Goal: Information Seeking & Learning: Compare options

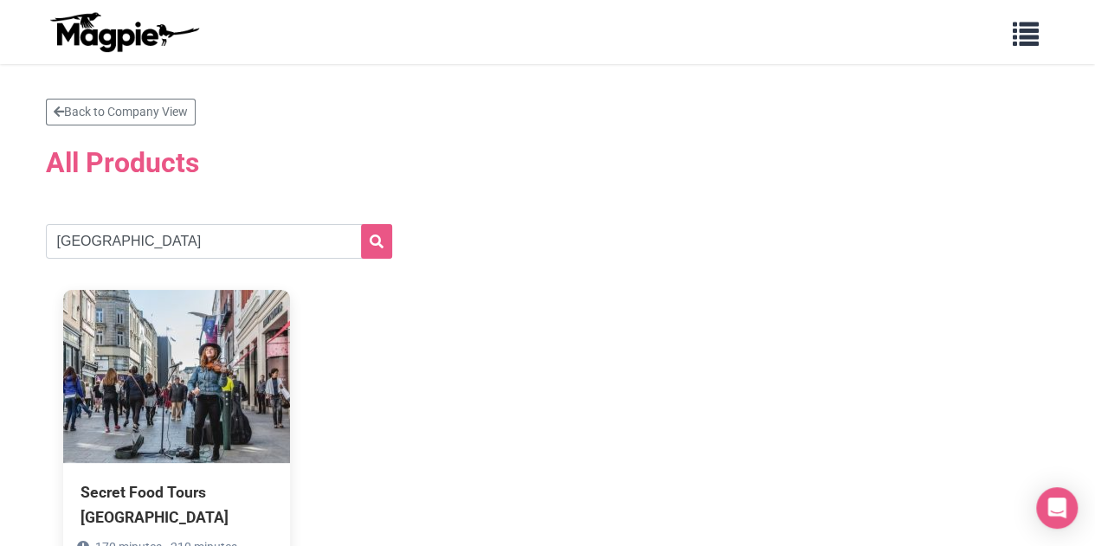
click at [0, 264] on section "Back to Company View All Products dublin Secret Food Tours Dublin 170 minutes -…" at bounding box center [547, 361] width 1095 height 595
type input "LISBON"
click at [361, 224] on button "submit" at bounding box center [376, 241] width 31 height 35
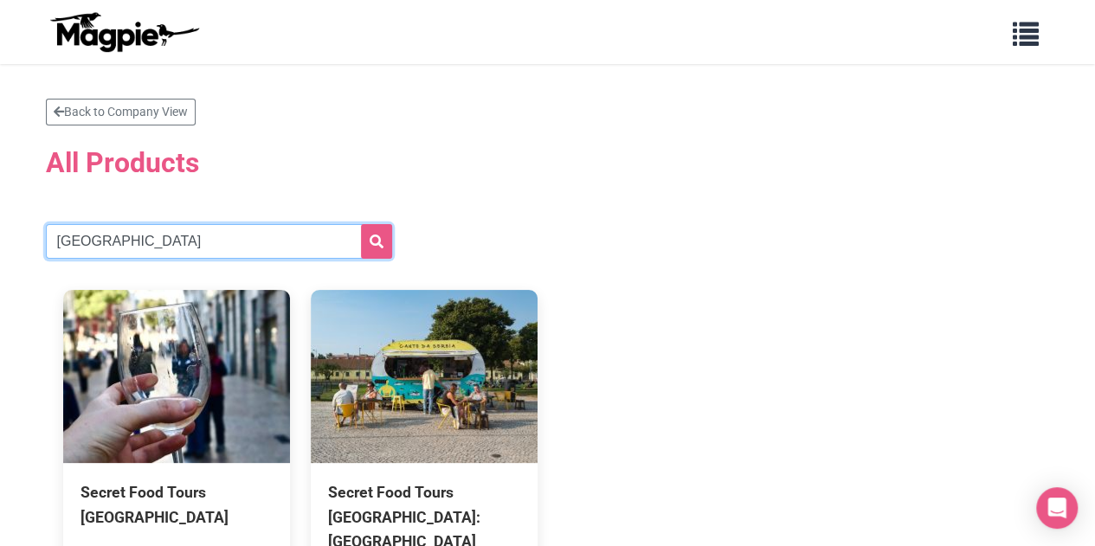
drag, startPoint x: 213, startPoint y: 252, endPoint x: 0, endPoint y: 239, distance: 213.3
click at [0, 243] on section "Back to Company View All Products LISBON Secret Food Tours Lisbon 170 minutes -…" at bounding box center [547, 374] width 1095 height 620
type input "PORTO"
click at [361, 224] on button "submit" at bounding box center [376, 241] width 31 height 35
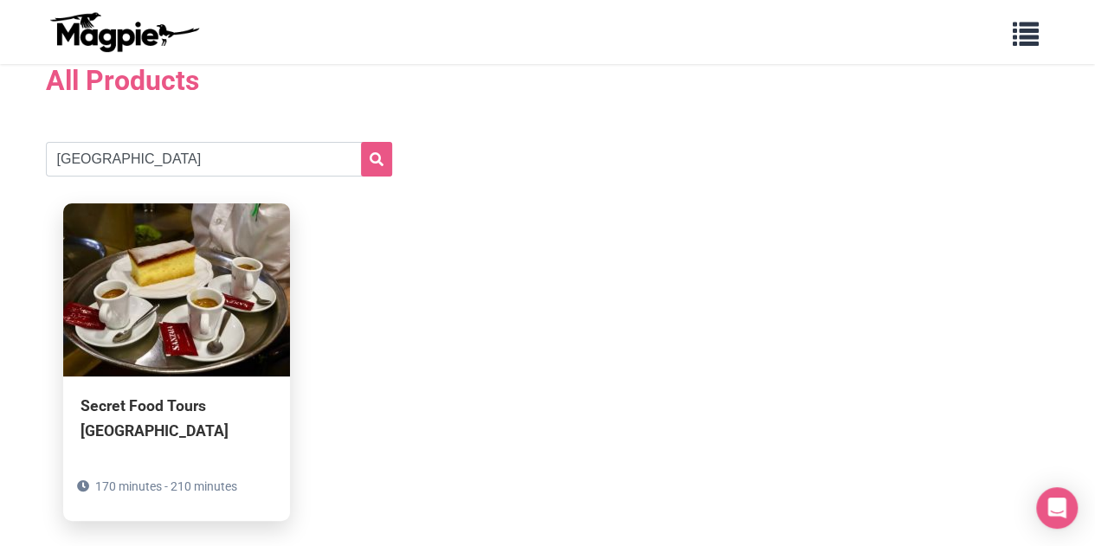
scroll to position [161, 0]
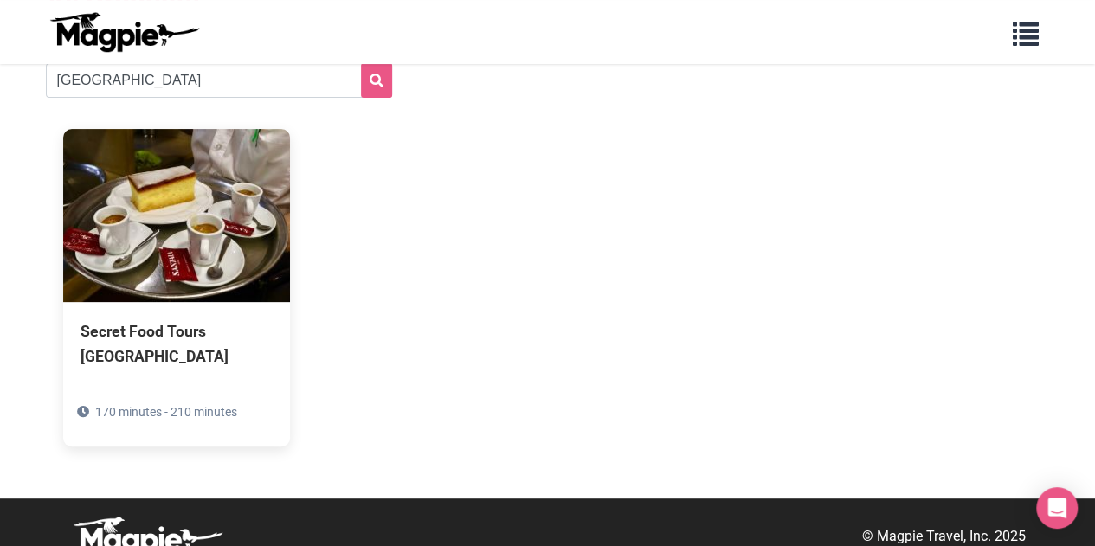
click at [327, 240] on div "Secret Food Tours [GEOGRAPHIC_DATA] 170 minutes - 210 minutes" at bounding box center [548, 287] width 1004 height 351
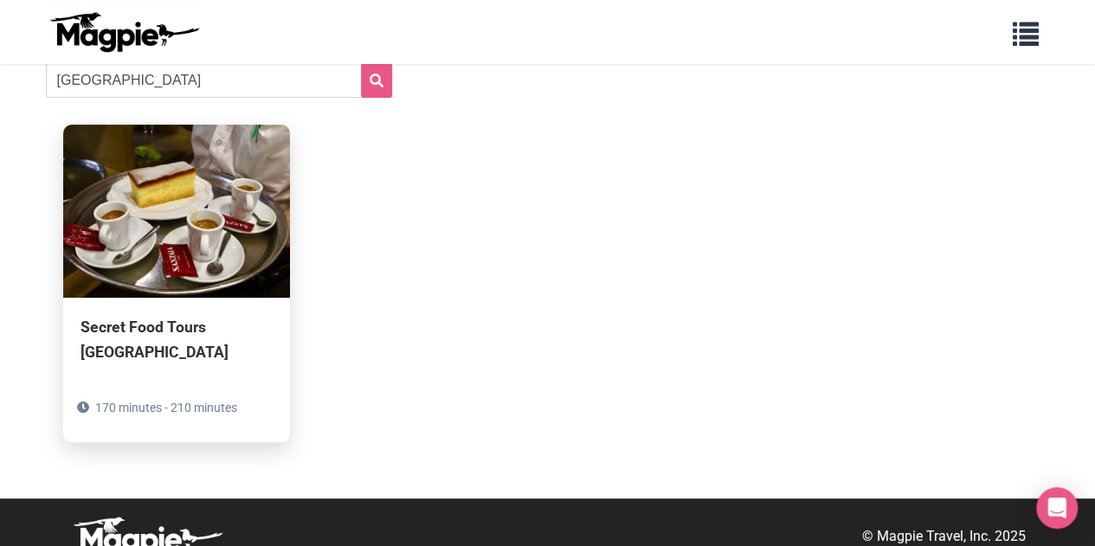
click at [225, 229] on img at bounding box center [176, 211] width 227 height 173
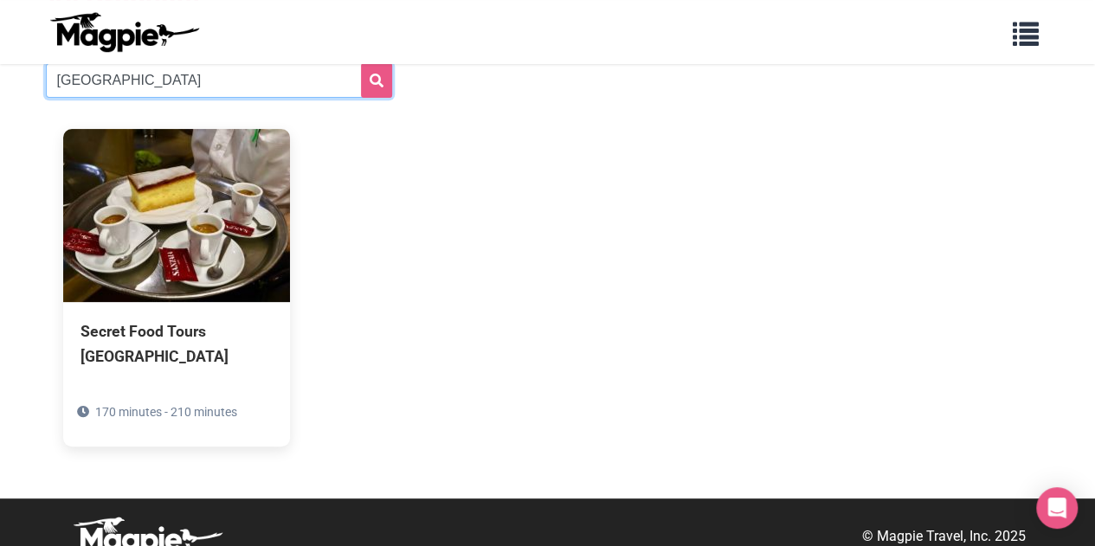
drag, startPoint x: 260, startPoint y: 96, endPoint x: 26, endPoint y: 81, distance: 234.1
click at [24, 100] on section "Back to Company View All Products PORTO Secret Food Tours Porto 170 minutes - 2…" at bounding box center [547, 200] width 1095 height 595
type input "dame"
click at [361, 63] on button "submit" at bounding box center [376, 80] width 31 height 35
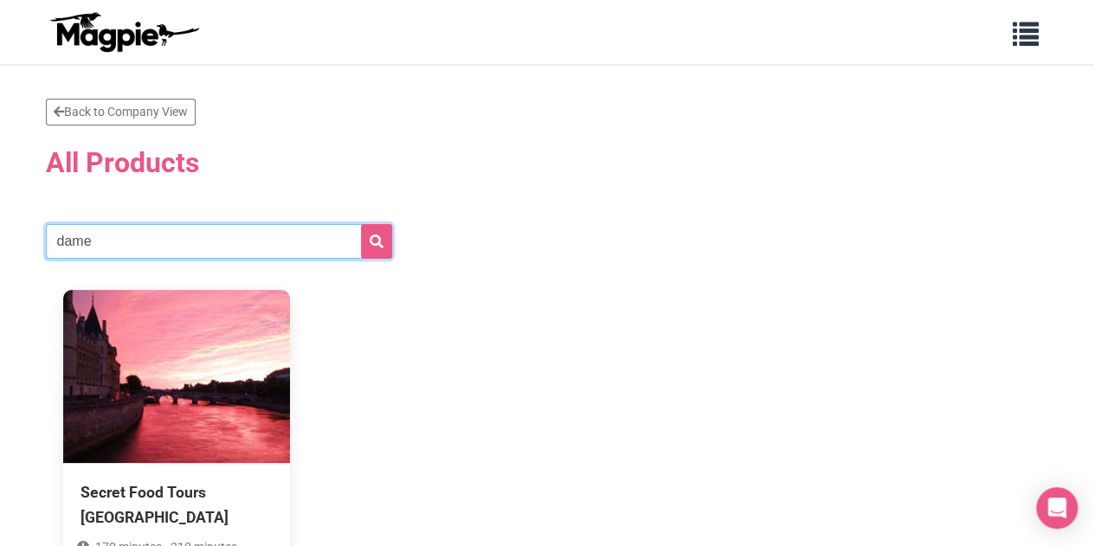
drag, startPoint x: 22, startPoint y: 233, endPoint x: 6, endPoint y: 234, distance: 16.5
click at [2, 241] on section "Back to Company View All Products dame Secret Food Tours Paris Notre-Dame 170 m…" at bounding box center [547, 361] width 1095 height 595
click at [361, 224] on button "submit" at bounding box center [376, 241] width 31 height 35
type input "sebastian"
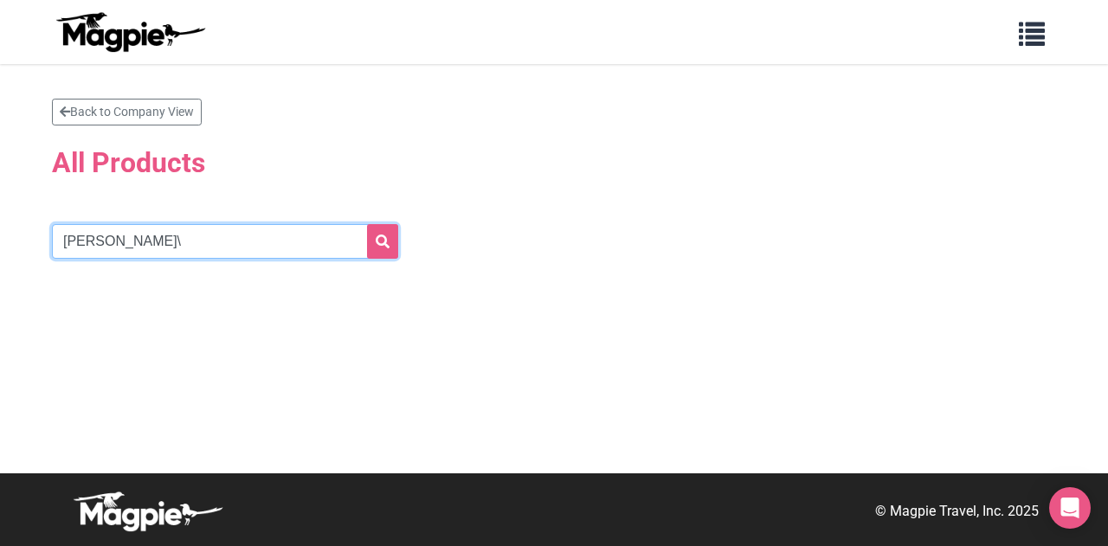
click at [215, 241] on input "[PERSON_NAME]\" at bounding box center [225, 241] width 346 height 35
type input "[PERSON_NAME]"
click at [367, 224] on button "submit" at bounding box center [382, 241] width 31 height 35
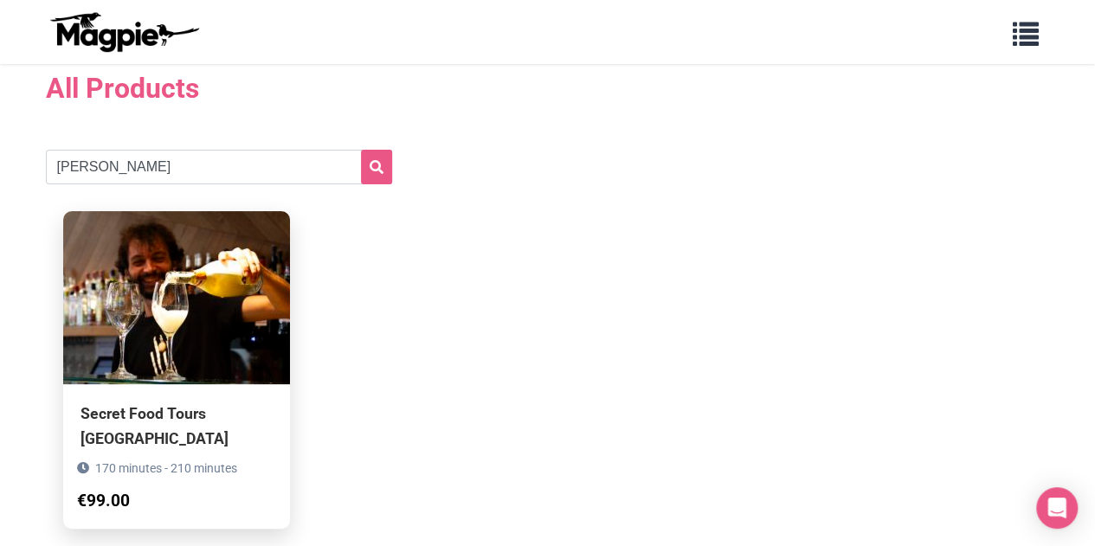
scroll to position [173, 0]
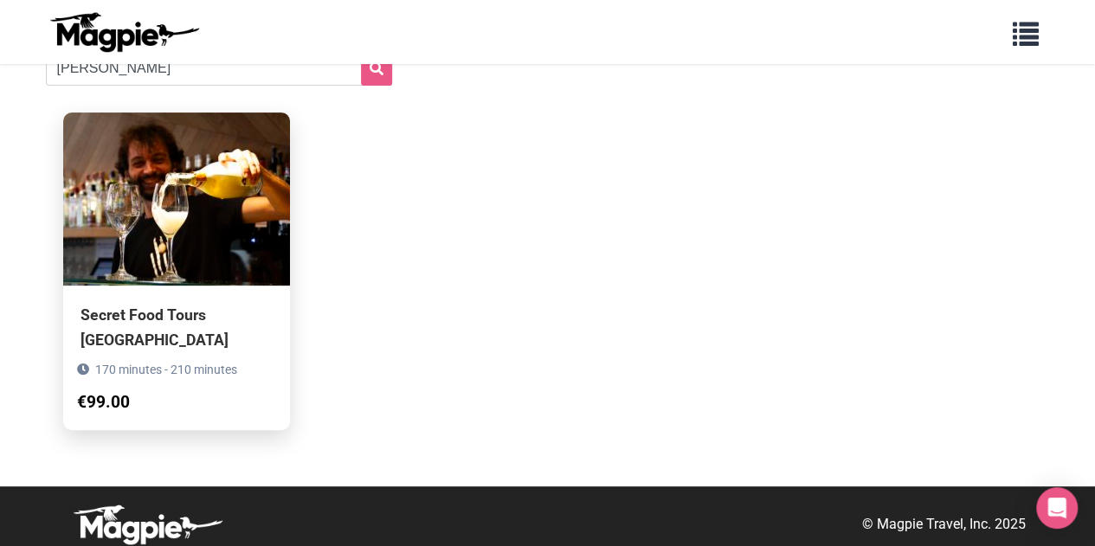
click at [234, 274] on img at bounding box center [176, 198] width 227 height 173
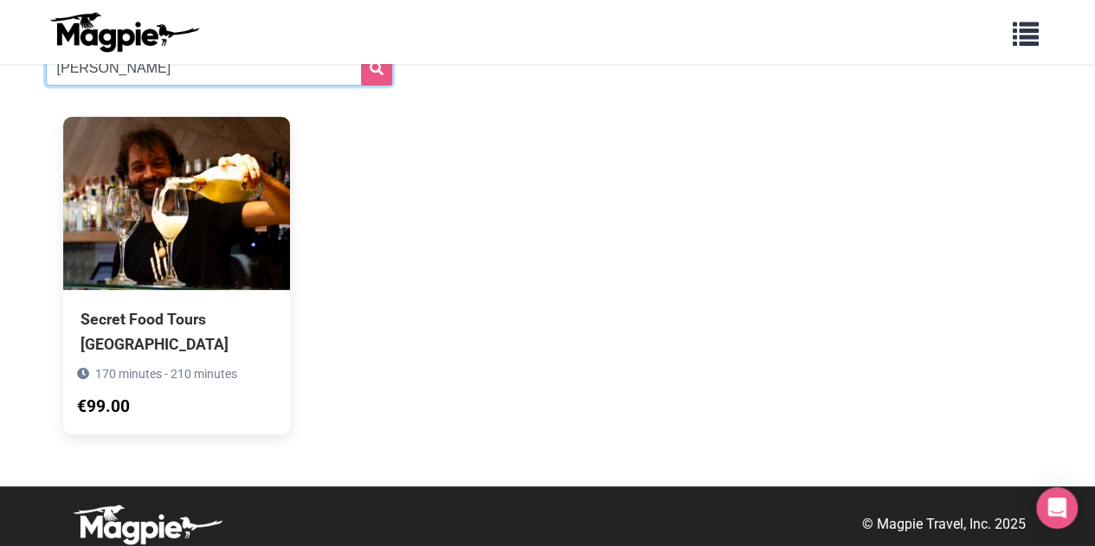
drag, startPoint x: 170, startPoint y: 80, endPoint x: 0, endPoint y: 101, distance: 170.9
click at [0, 101] on section "Back to Company View All Products [PERSON_NAME] Secret Food Tours [GEOGRAPHIC_D…" at bounding box center [547, 188] width 1095 height 595
type input "AMSTERDARM"
click at [361, 51] on button "submit" at bounding box center [376, 68] width 31 height 35
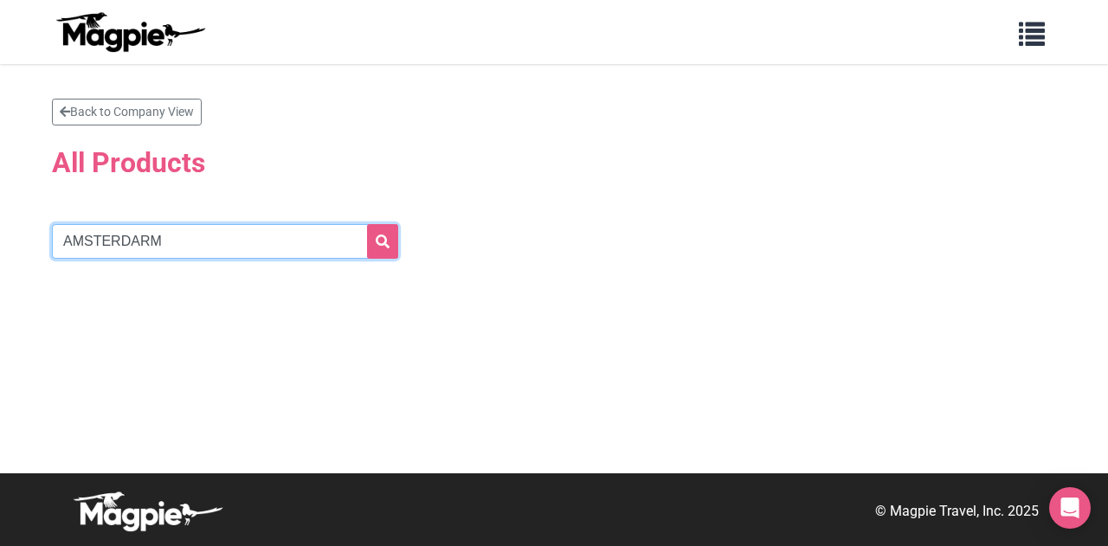
drag, startPoint x: 145, startPoint y: 240, endPoint x: 3, endPoint y: 181, distance: 153.6
click at [0, 244] on section "Back to Company View All Products AMSTERDARM" at bounding box center [554, 268] width 1108 height 409
type input "Amsterdam"
click at [367, 224] on button "submit" at bounding box center [382, 241] width 31 height 35
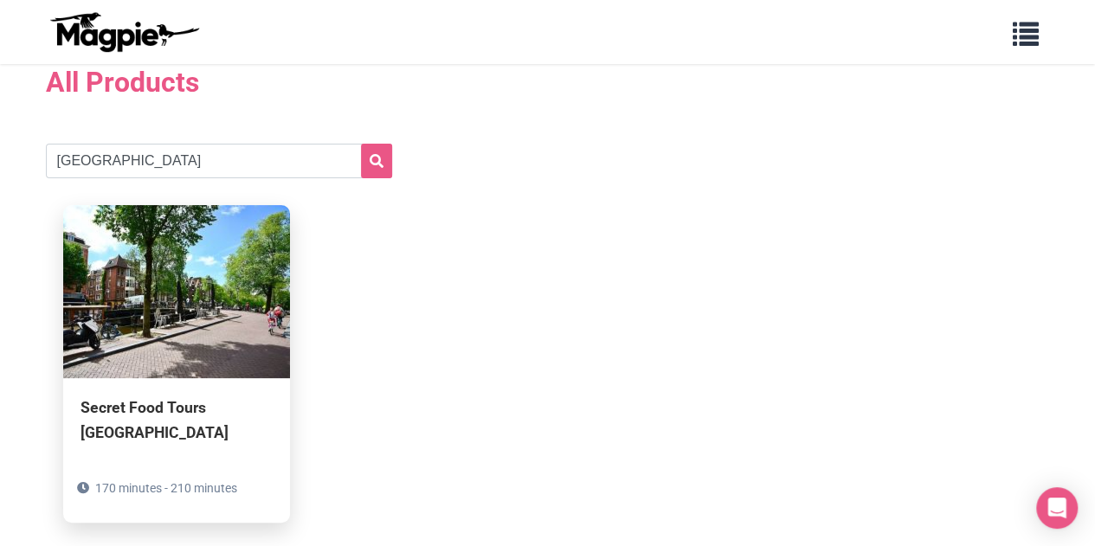
scroll to position [173, 0]
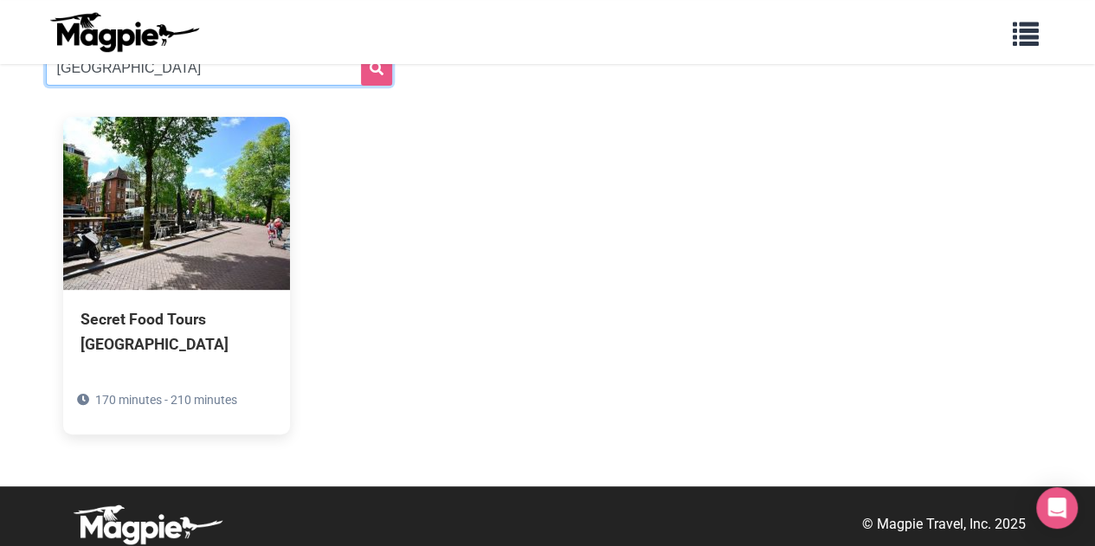
drag, startPoint x: 235, startPoint y: 67, endPoint x: 22, endPoint y: 48, distance: 213.7
click at [1, 72] on section "Back to Company View All Products Amsterdam Secret Food Tours Amsterdam 170 min…" at bounding box center [547, 188] width 1095 height 595
type input "\"
type input "CHOCOLATE"
click at [361, 51] on button "submit" at bounding box center [376, 68] width 31 height 35
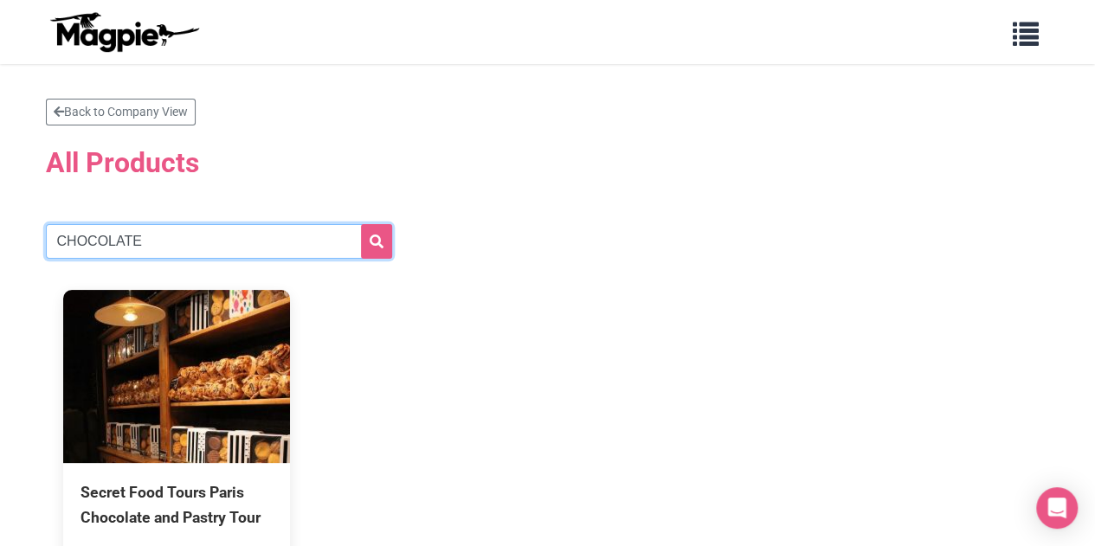
drag, startPoint x: 184, startPoint y: 241, endPoint x: 31, endPoint y: 231, distance: 153.5
click at [0, 239] on section "Back to Company View All Products CHOCOLATE Secret Food Tours Paris Chocolate a…" at bounding box center [547, 361] width 1095 height 595
type input "[GEOGRAPHIC_DATA]"
click at [361, 224] on button "submit" at bounding box center [376, 241] width 31 height 35
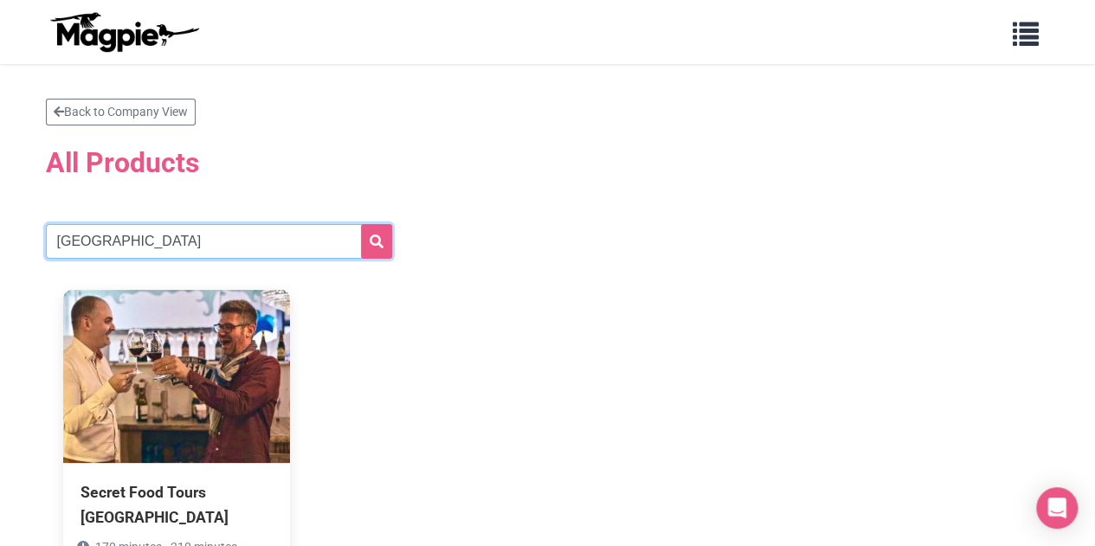
drag, startPoint x: 10, startPoint y: 249, endPoint x: 0, endPoint y: 250, distance: 9.6
click at [0, 250] on section "Back to Company View All Products [GEOGRAPHIC_DATA] Secret Food Tours [GEOGRAPH…" at bounding box center [547, 361] width 1095 height 595
type input "[GEOGRAPHIC_DATA]"
click at [361, 224] on button "submit" at bounding box center [376, 241] width 31 height 35
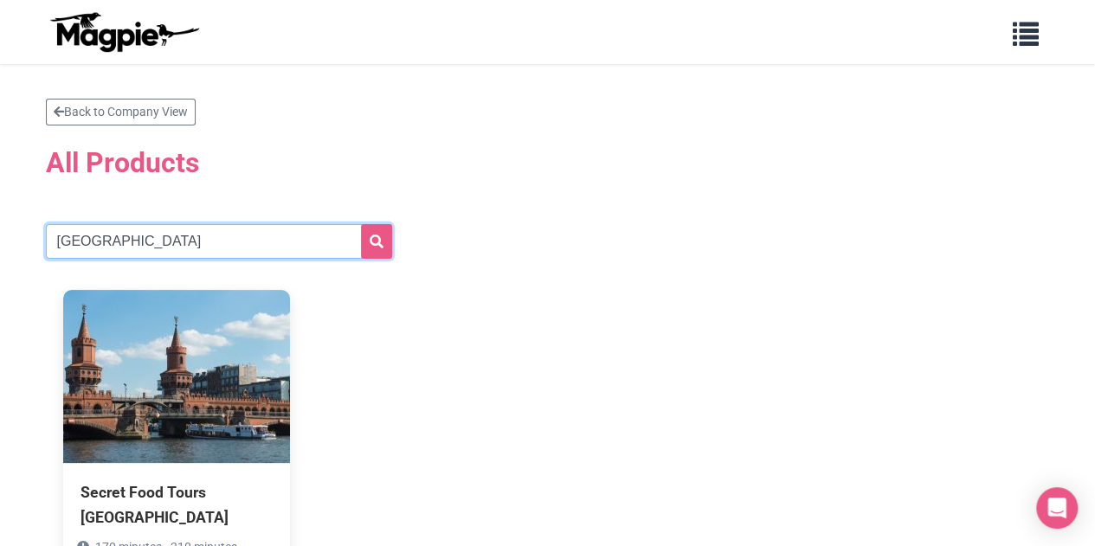
drag, startPoint x: 179, startPoint y: 247, endPoint x: 0, endPoint y: 247, distance: 179.1
click at [0, 247] on section "Back to Company View All Products [GEOGRAPHIC_DATA] Secret Food Tours [GEOGRAPH…" at bounding box center [547, 361] width 1095 height 595
type input "[GEOGRAPHIC_DATA]"
click at [361, 224] on button "submit" at bounding box center [376, 241] width 31 height 35
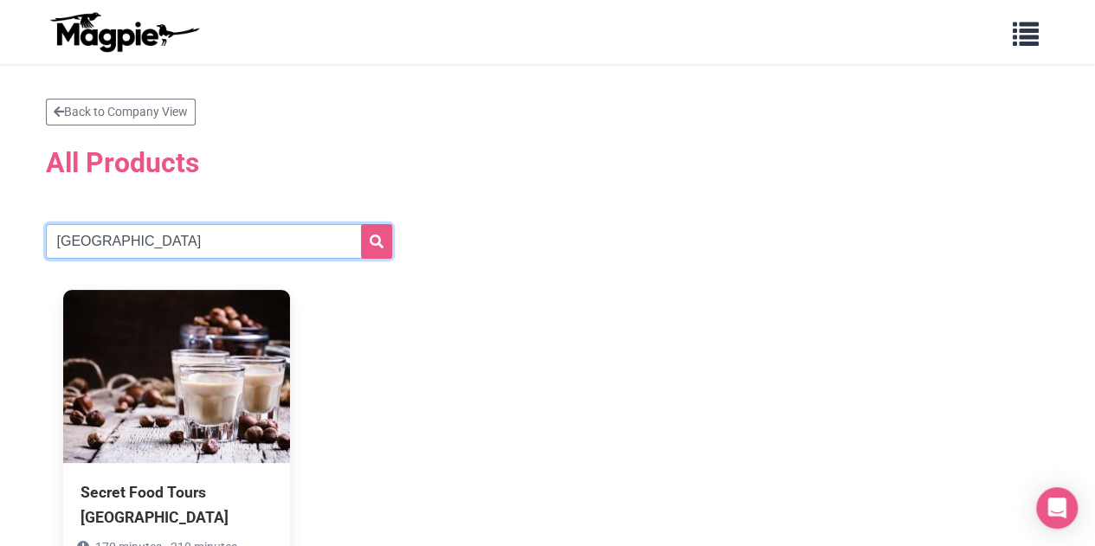
drag, startPoint x: 165, startPoint y: 247, endPoint x: 28, endPoint y: 254, distance: 137.8
click at [0, 233] on section "Back to Company View All Products MADRID Secret Food Tours Madrid 170 minutes -…" at bounding box center [547, 361] width 1095 height 595
type input "PARIS"
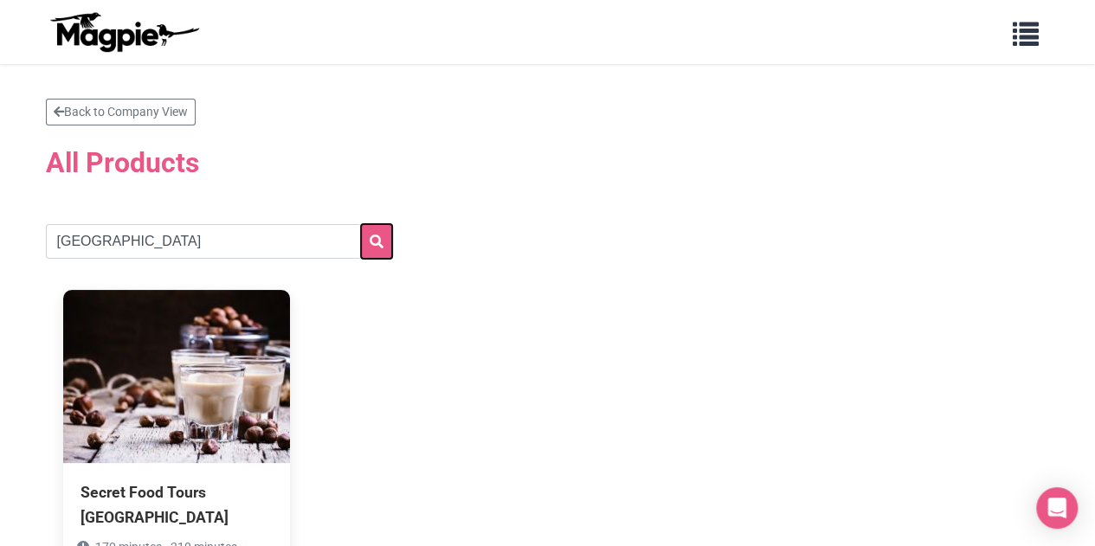
click at [367, 236] on button "submit" at bounding box center [376, 241] width 31 height 35
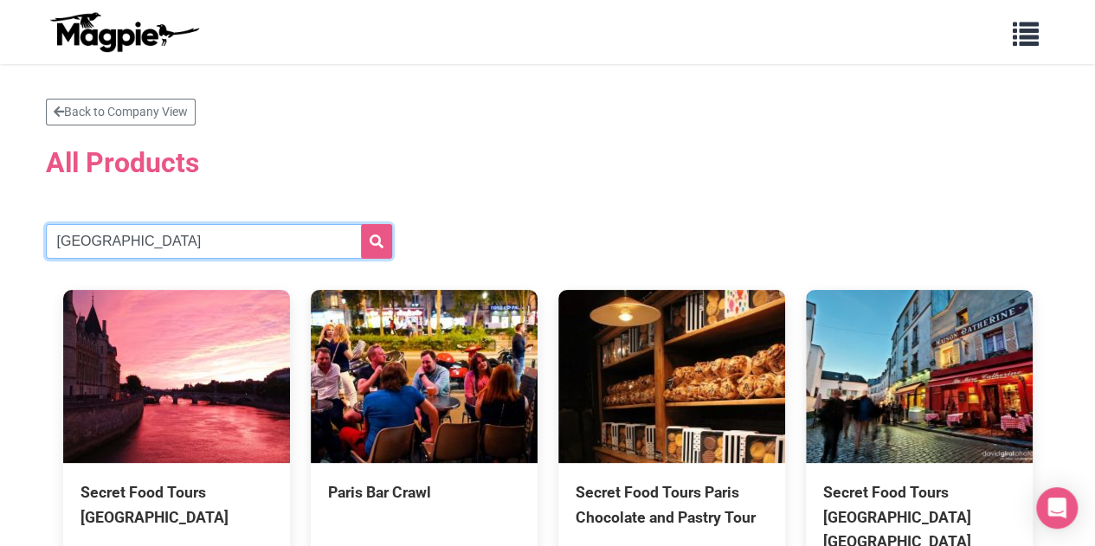
drag, startPoint x: 145, startPoint y: 249, endPoint x: 1, endPoint y: 242, distance: 143.8
type input "ROME"
click at [361, 224] on button "submit" at bounding box center [376, 241] width 31 height 35
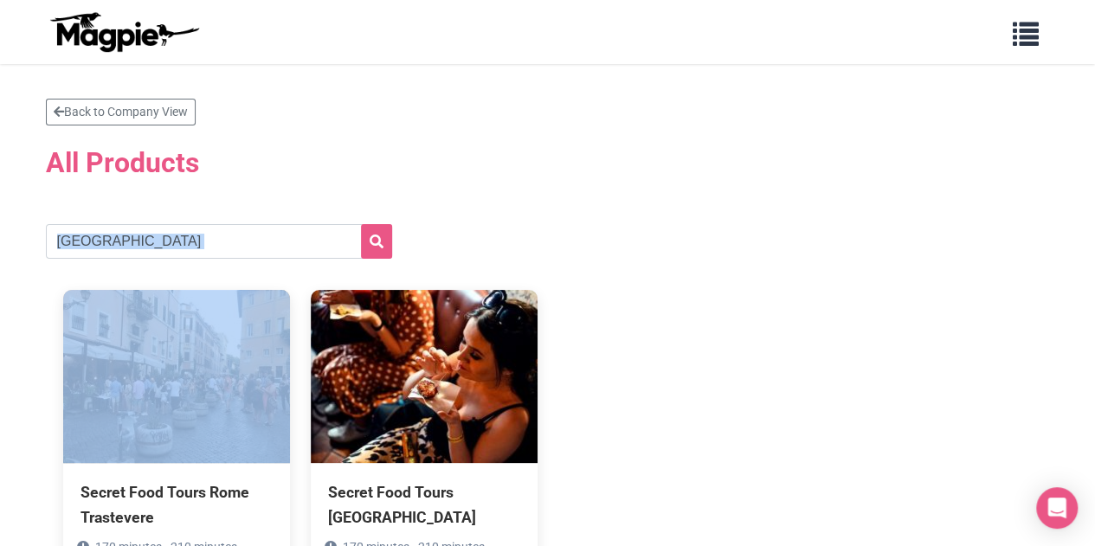
drag, startPoint x: 282, startPoint y: 267, endPoint x: 128, endPoint y: 240, distance: 156.5
click at [130, 241] on section "Back to Company View All Products [GEOGRAPHIC_DATA] Secret Food Tours Rome Tras…" at bounding box center [548, 362] width 1004 height 526
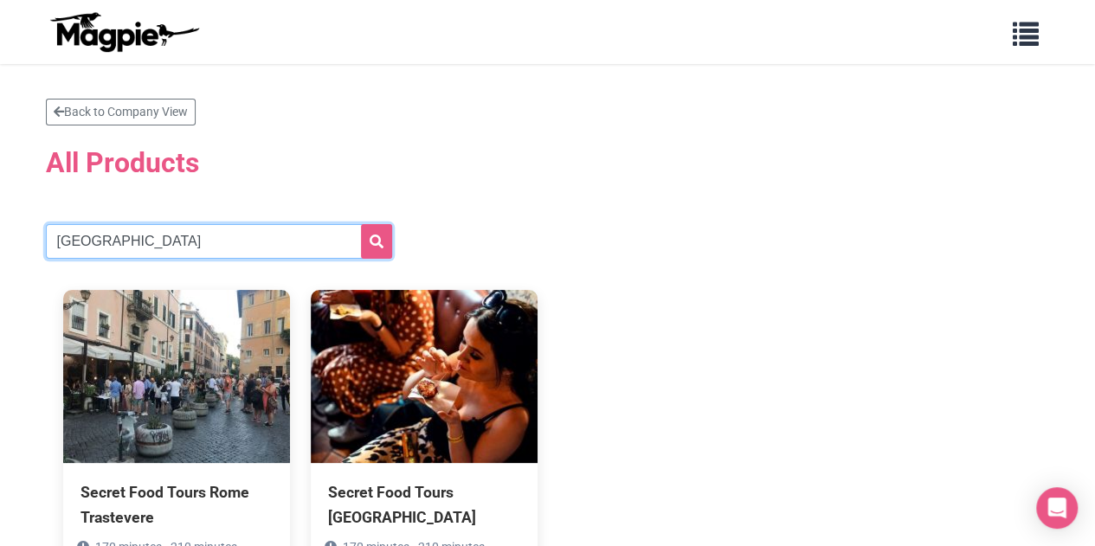
drag, startPoint x: 128, startPoint y: 240, endPoint x: 3, endPoint y: 259, distance: 126.9
click at [3, 259] on section "Back to Company View All Products [GEOGRAPHIC_DATA] Secret Food Tours Rome Tras…" at bounding box center [547, 361] width 1095 height 595
type input "[GEOGRAPHIC_DATA]"
click at [361, 224] on button "submit" at bounding box center [376, 241] width 31 height 35
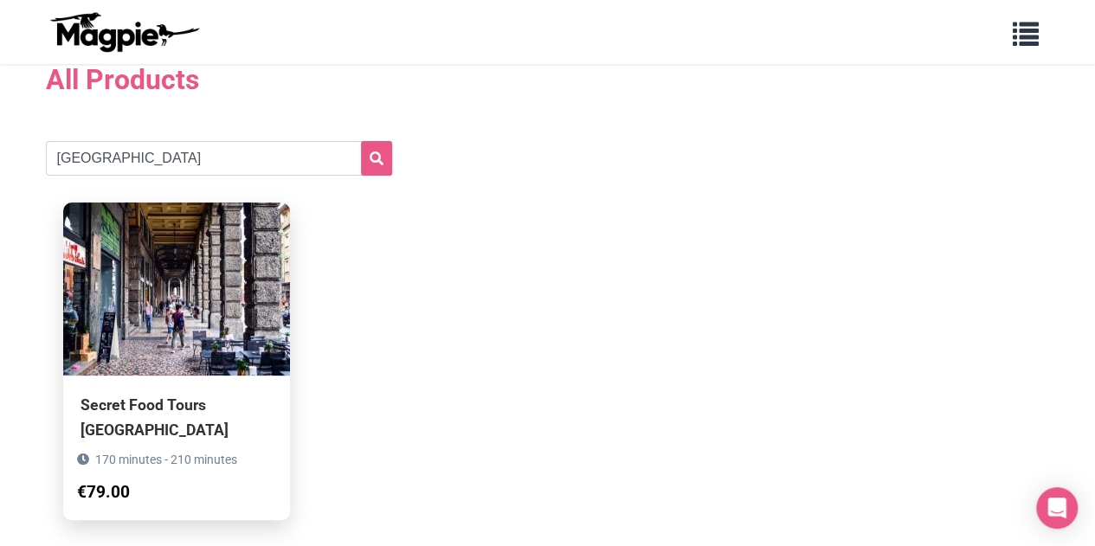
scroll to position [161, 0]
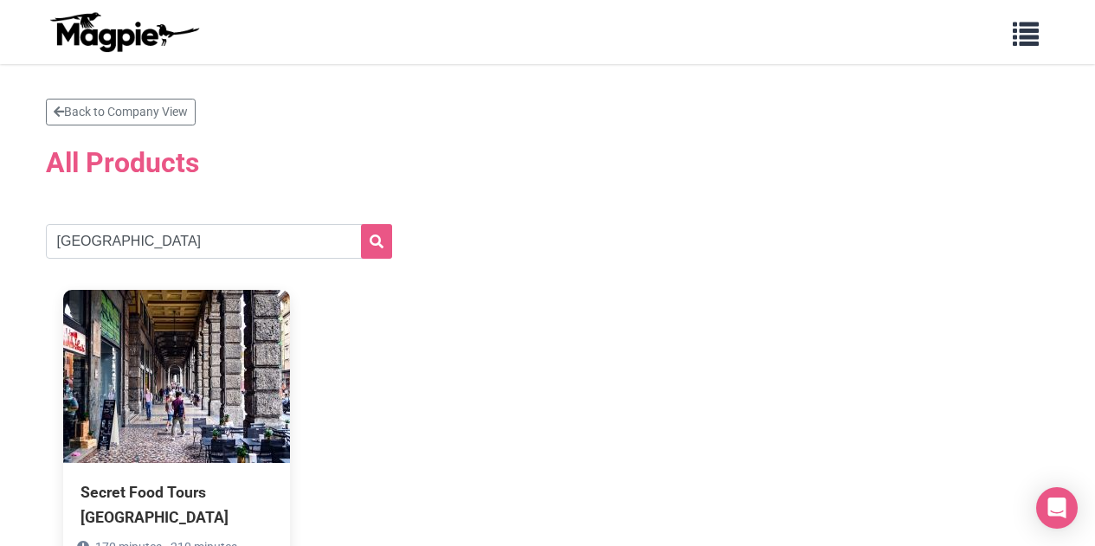
scroll to position [161, 0]
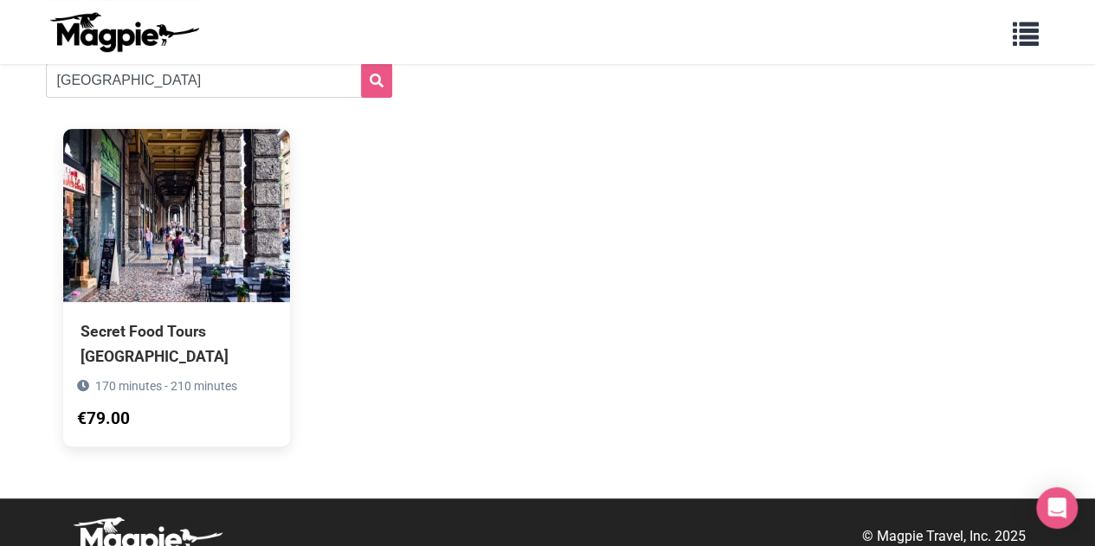
drag, startPoint x: 211, startPoint y: 97, endPoint x: 0, endPoint y: 98, distance: 211.1
click at [0, 98] on section "Back to Company View All Products [GEOGRAPHIC_DATA] Secret Food Tours [GEOGRAPH…" at bounding box center [547, 200] width 1095 height 595
drag, startPoint x: 139, startPoint y: 84, endPoint x: 0, endPoint y: 104, distance: 140.7
click at [0, 98] on section "Back to Company View All Products BOLOGNA Secret Food Tours Bologna 170 minutes…" at bounding box center [547, 200] width 1095 height 595
type input "[GEOGRAPHIC_DATA]"
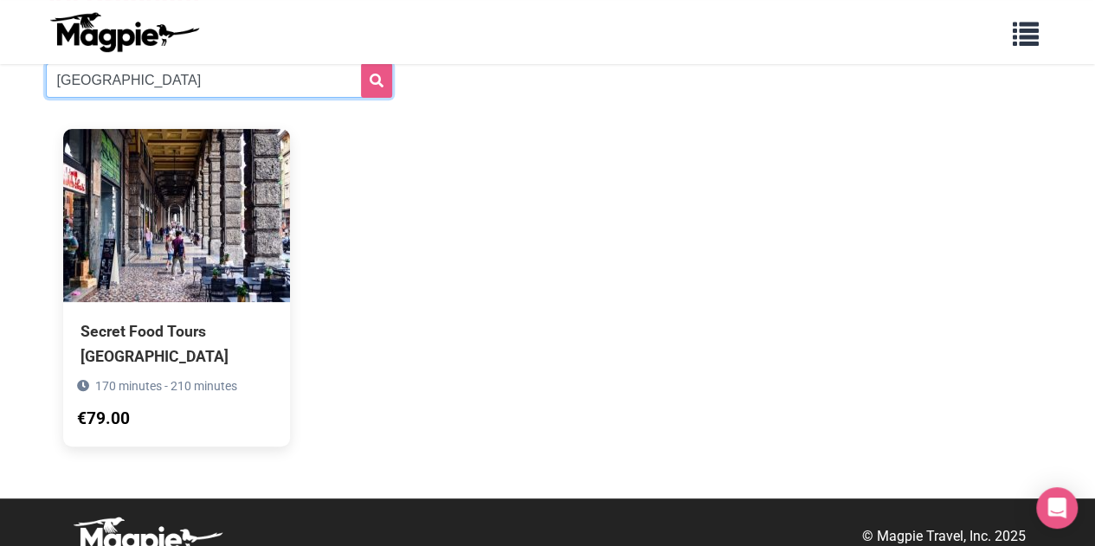
click at [361, 63] on button "submit" at bounding box center [376, 80] width 31 height 35
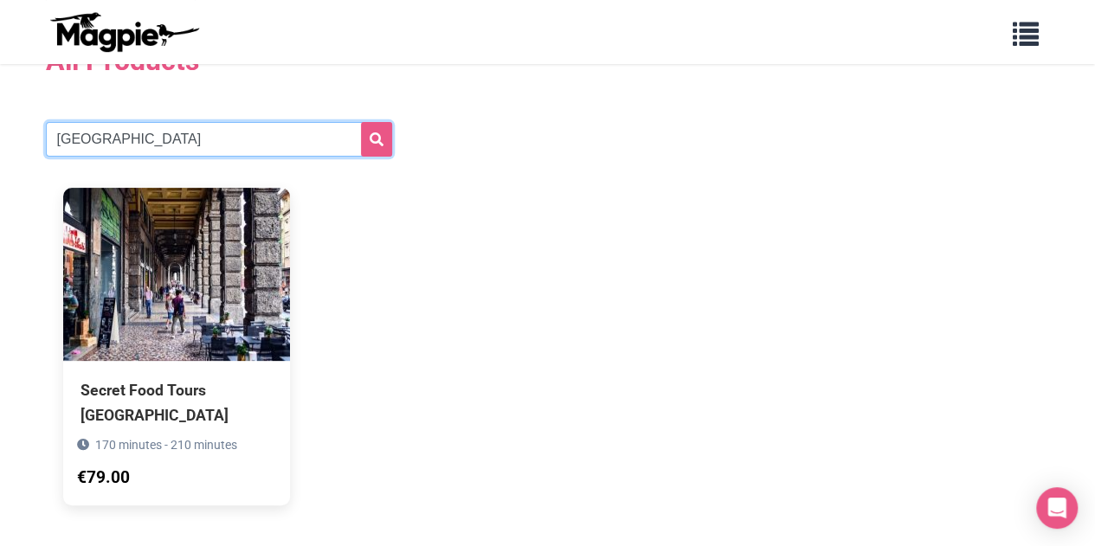
scroll to position [74, 0]
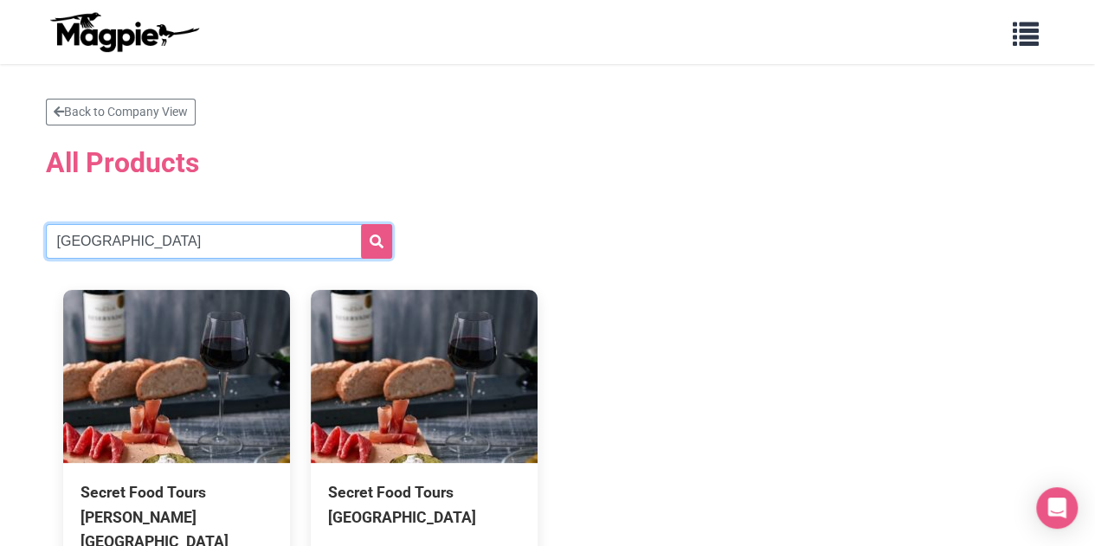
drag, startPoint x: 202, startPoint y: 240, endPoint x: 0, endPoint y: 243, distance: 202.5
click at [0, 243] on section "Back to Company View All Products FLORENCE Secret Food Tours Florence San Loren…" at bounding box center [547, 386] width 1095 height 644
type input "[GEOGRAPHIC_DATA]"
click at [361, 224] on button "submit" at bounding box center [376, 241] width 31 height 35
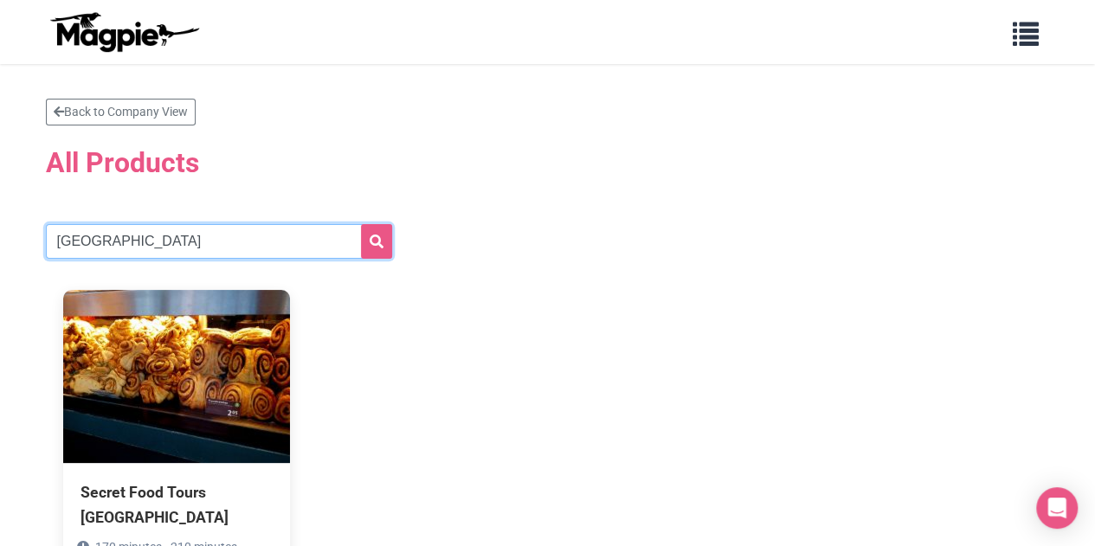
drag, startPoint x: 175, startPoint y: 236, endPoint x: 2, endPoint y: 217, distance: 174.1
click at [0, 221] on section "Back to Company View All Products HAMBURG Secret Food Tours Hamburg 170 minutes…" at bounding box center [547, 361] width 1095 height 595
type input "LYON"
click at [361, 224] on button "submit" at bounding box center [376, 241] width 31 height 35
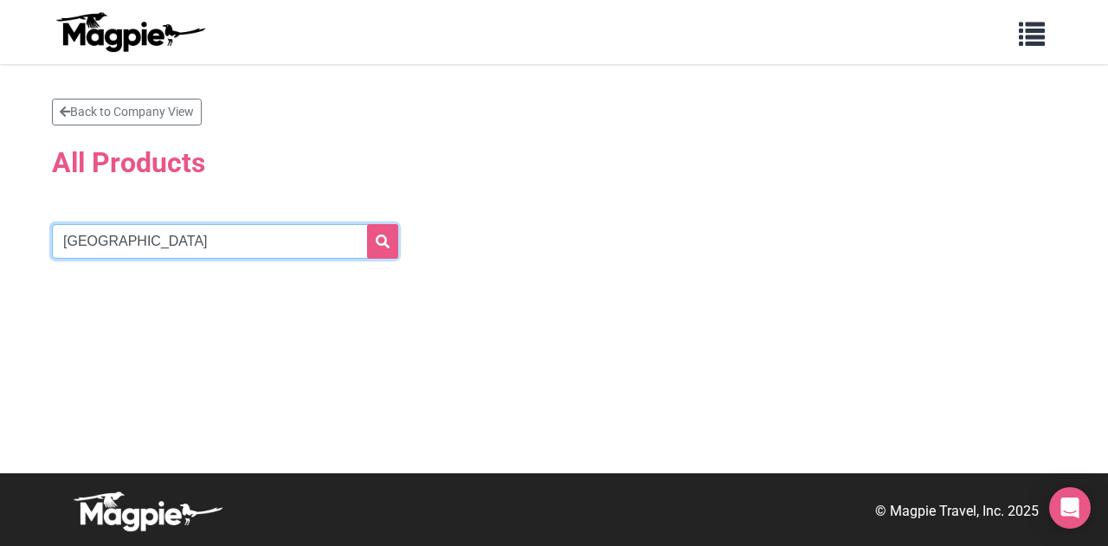
click at [235, 243] on input "LYON" at bounding box center [225, 241] width 346 height 35
type input "Lton"
click at [367, 224] on button "submit" at bounding box center [382, 241] width 31 height 35
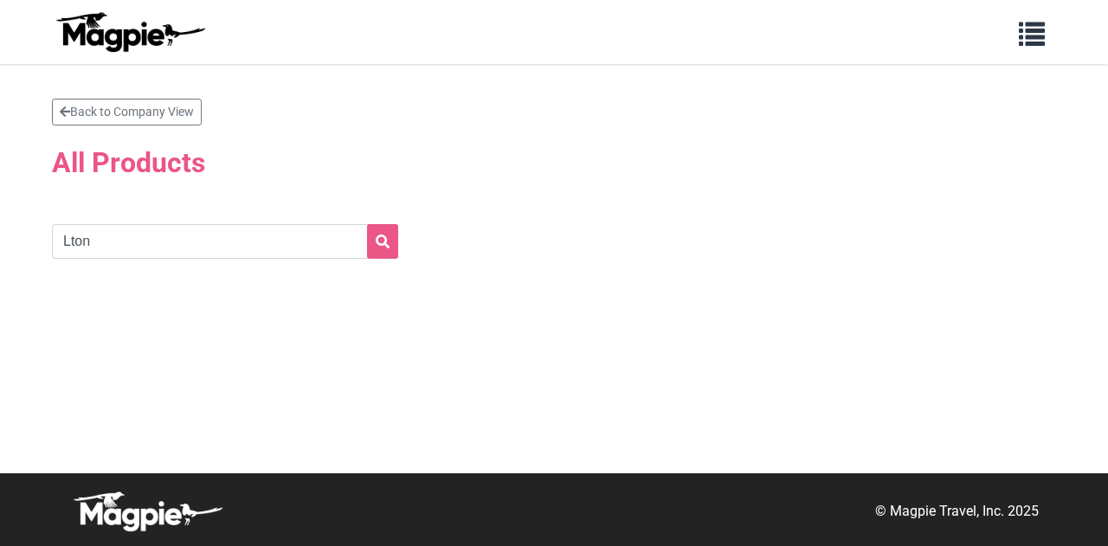
click at [283, 224] on input "Lton" at bounding box center [225, 241] width 346 height 35
type input "[GEOGRAPHIC_DATA]"
drag, startPoint x: 405, startPoint y: 236, endPoint x: 381, endPoint y: 234, distance: 24.4
click at [403, 236] on form "[GEOGRAPHIC_DATA]" at bounding box center [259, 241] width 415 height 35
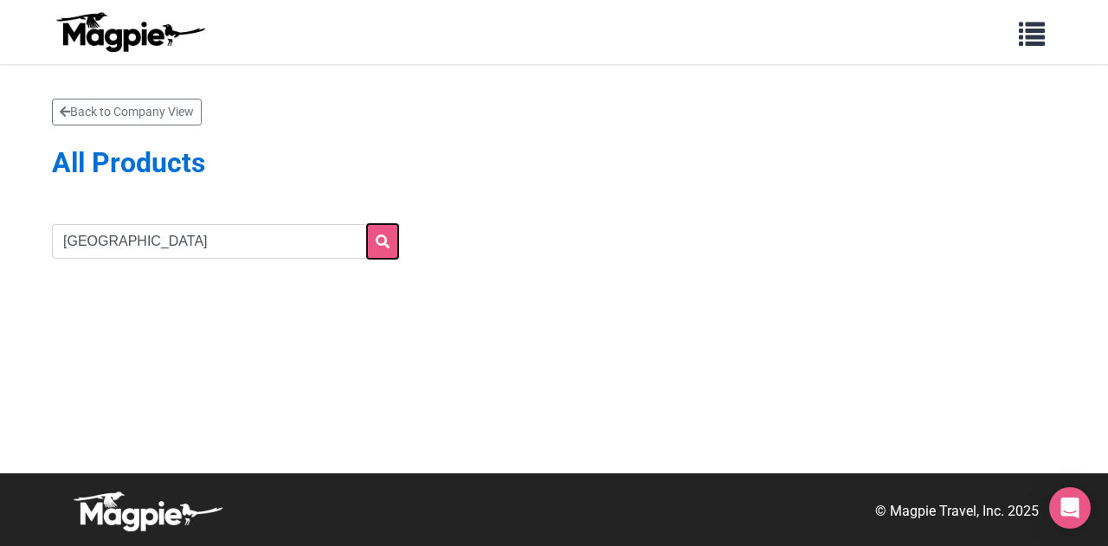
drag, startPoint x: 381, startPoint y: 234, endPoint x: 559, endPoint y: 156, distance: 194.5
click at [381, 233] on button "submit" at bounding box center [382, 241] width 31 height 35
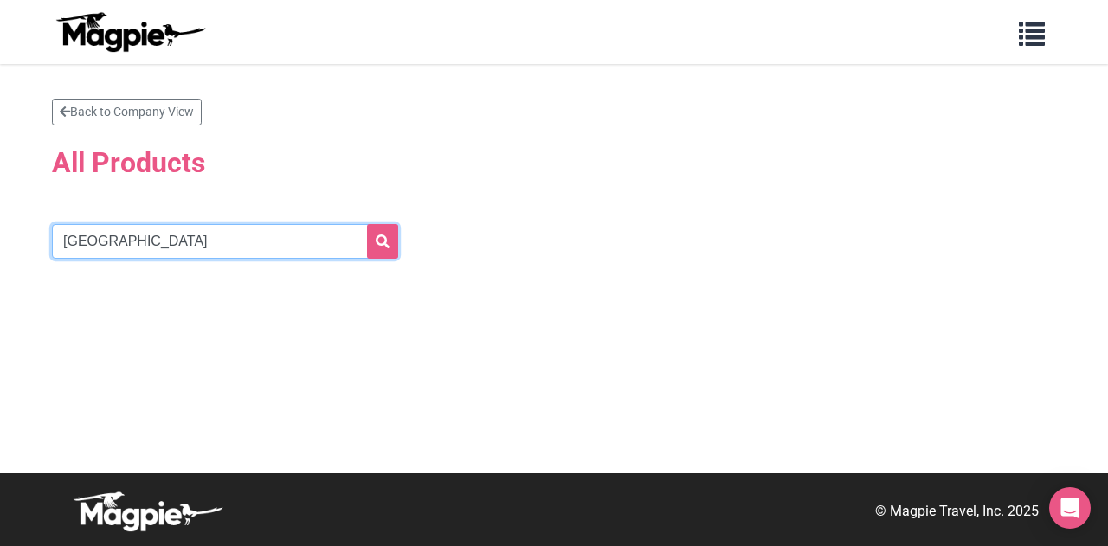
drag, startPoint x: 177, startPoint y: 248, endPoint x: 4, endPoint y: 277, distance: 174.6
click at [0, 275] on section "Back to Company View All Products [GEOGRAPHIC_DATA]" at bounding box center [554, 268] width 1108 height 409
type input "malaga"
click at [367, 224] on button "submit" at bounding box center [382, 241] width 31 height 35
click at [291, 243] on input "malaga" at bounding box center [225, 241] width 346 height 35
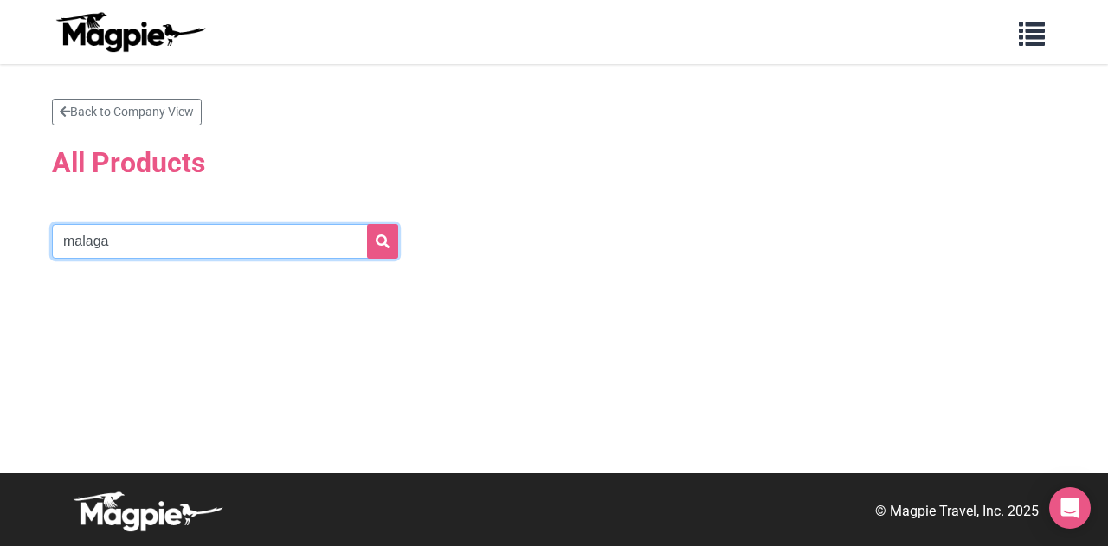
drag, startPoint x: 144, startPoint y: 231, endPoint x: 39, endPoint y: 269, distance: 111.4
click at [47, 263] on div "Back to Company View All Products [GEOGRAPHIC_DATA]" at bounding box center [554, 203] width 1038 height 209
type input "olive"
click at [367, 224] on button "submit" at bounding box center [382, 241] width 31 height 35
drag, startPoint x: 132, startPoint y: 226, endPoint x: 0, endPoint y: 222, distance: 132.5
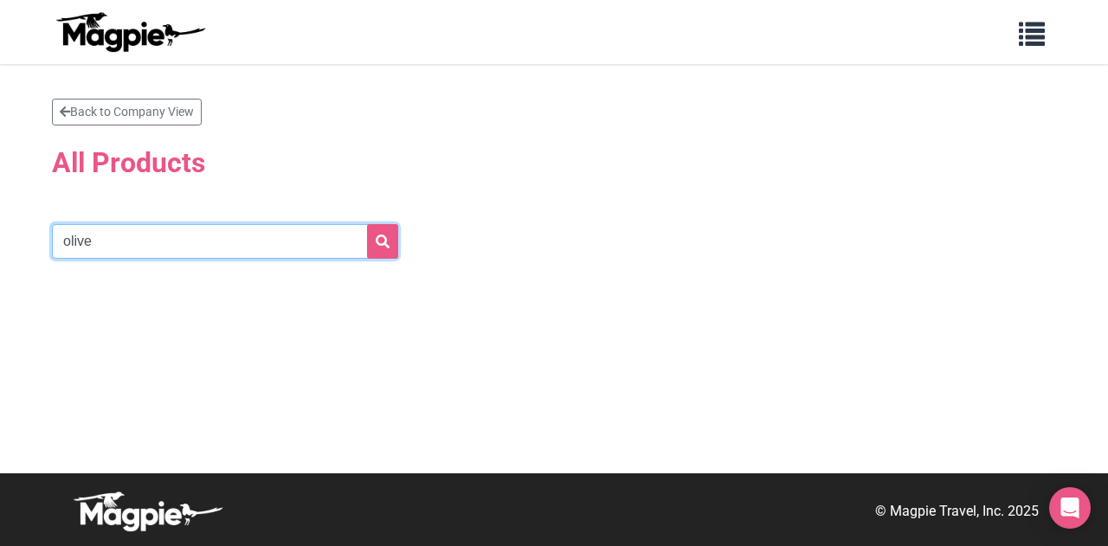
click at [0, 222] on section "Back to Company View All Products olive" at bounding box center [554, 268] width 1108 height 409
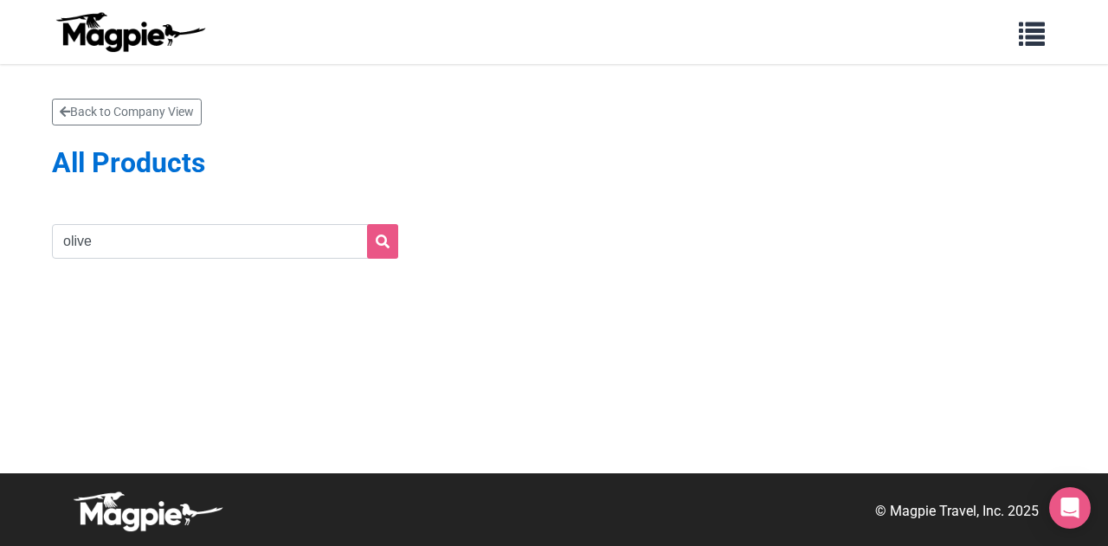
click at [258, 187] on h2 "All Products" at bounding box center [554, 163] width 1004 height 54
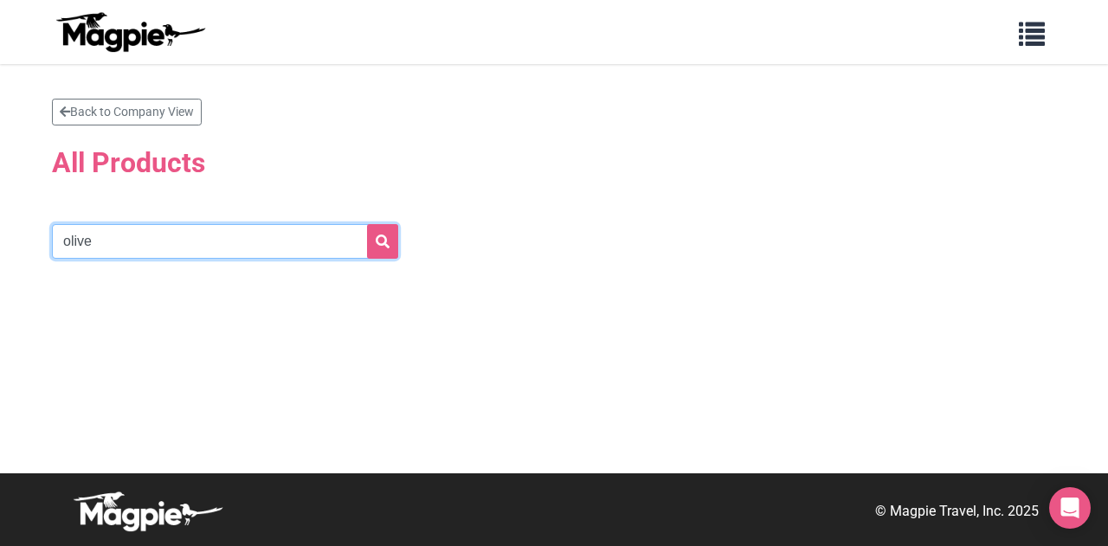
click at [299, 233] on input "olive" at bounding box center [225, 241] width 346 height 35
drag, startPoint x: 273, startPoint y: 242, endPoint x: 208, endPoint y: 236, distance: 66.0
click at [208, 236] on input "olive" at bounding box center [225, 241] width 346 height 35
drag, startPoint x: 208, startPoint y: 236, endPoint x: 0, endPoint y: 215, distance: 208.8
click at [0, 215] on section "Back to Company View All Products olive" at bounding box center [554, 268] width 1108 height 409
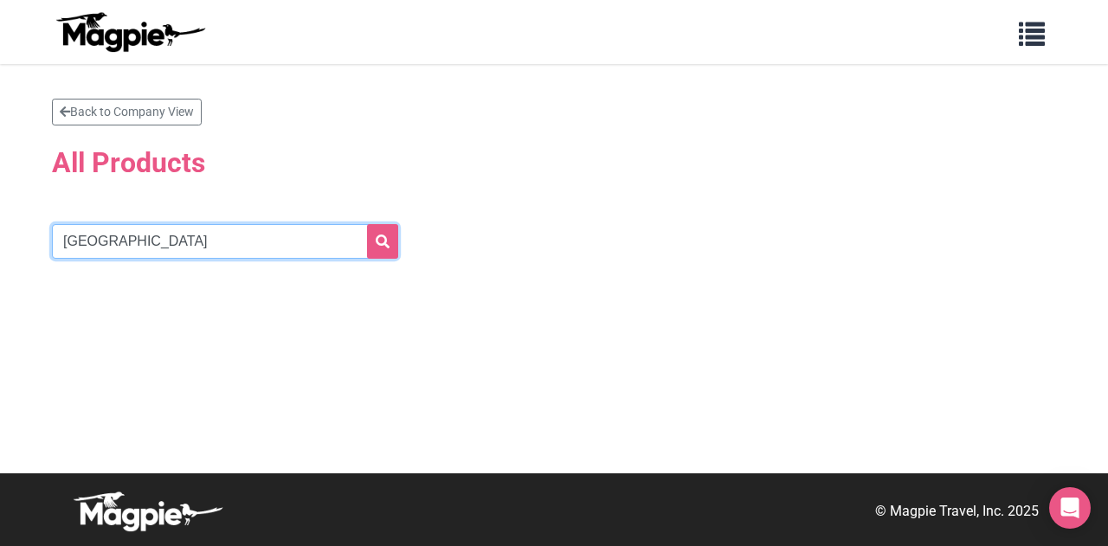
type input "munich"
click at [367, 224] on button "submit" at bounding box center [382, 241] width 31 height 35
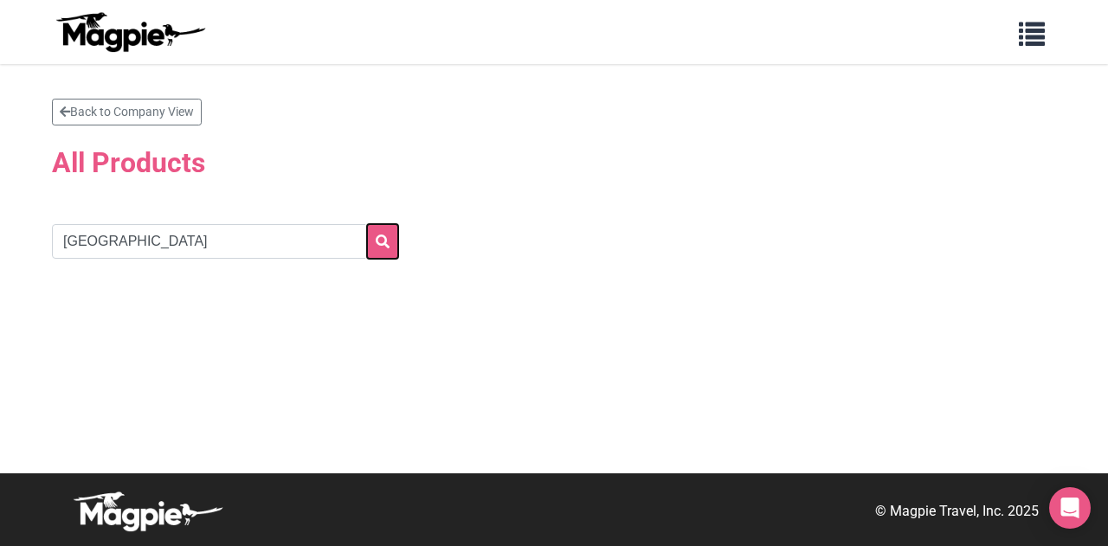
click at [394, 236] on button "submit" at bounding box center [382, 241] width 31 height 35
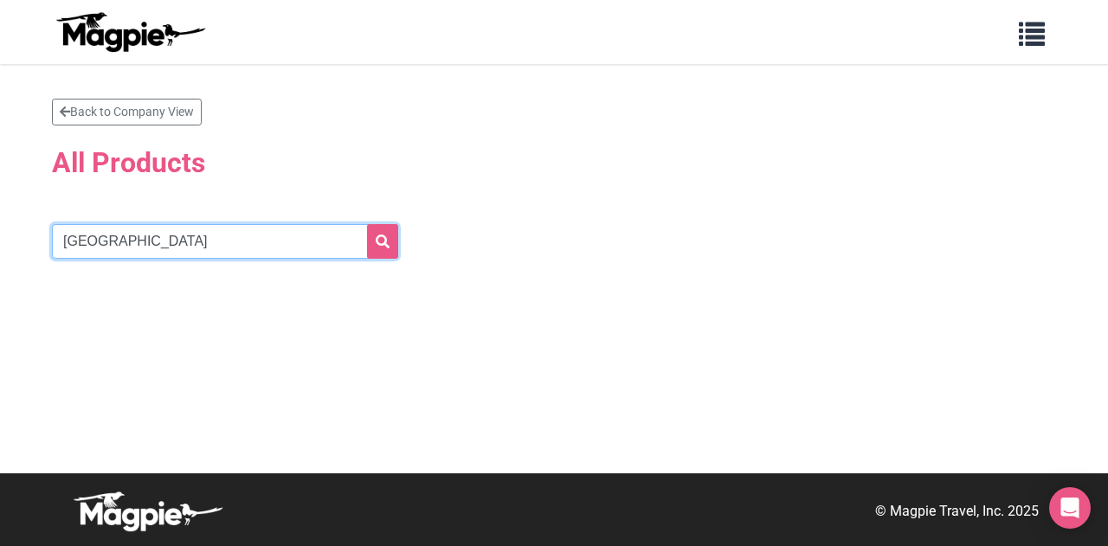
click at [228, 252] on input "munich" at bounding box center [225, 241] width 346 height 35
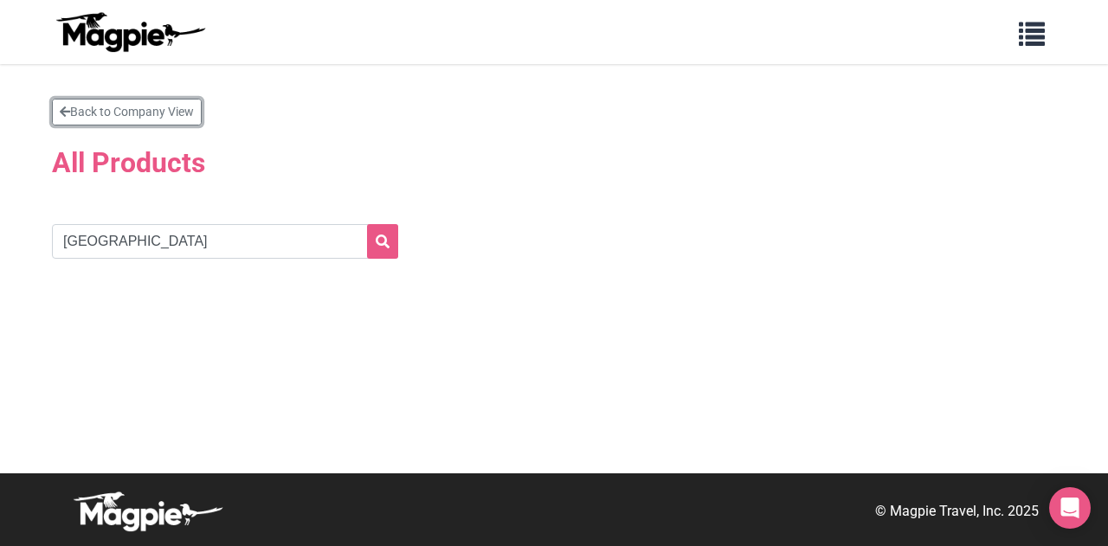
click at [72, 113] on link "Back to Company View" at bounding box center [127, 112] width 150 height 27
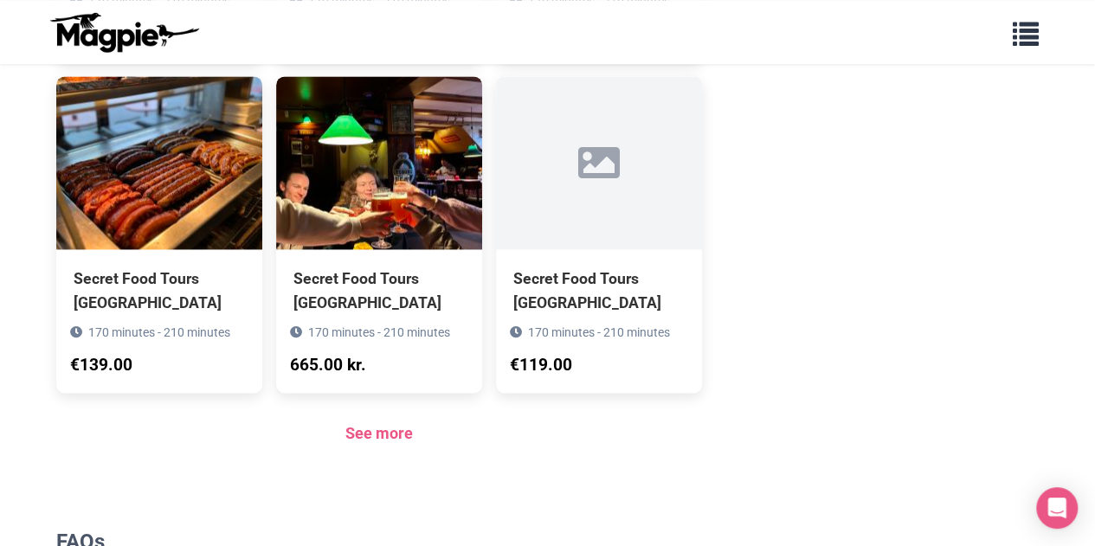
scroll to position [1385, 0]
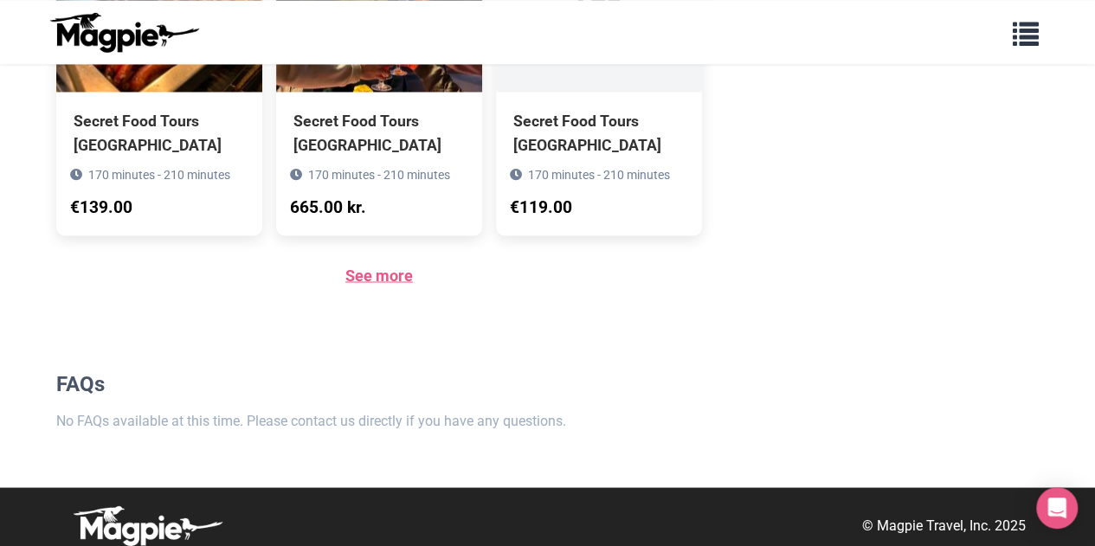
click at [376, 279] on link "See more" at bounding box center [378, 275] width 67 height 18
click at [397, 272] on link "See more" at bounding box center [378, 275] width 67 height 18
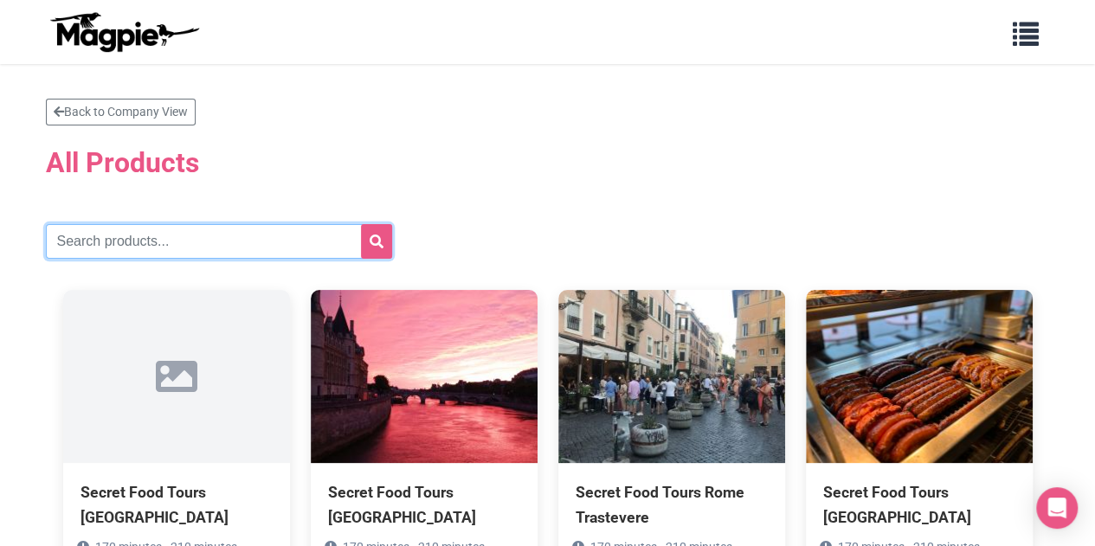
click at [260, 234] on input "text" at bounding box center [219, 241] width 346 height 35
type input "[GEOGRAPHIC_DATA]"
click at [361, 224] on button "submit" at bounding box center [376, 241] width 31 height 35
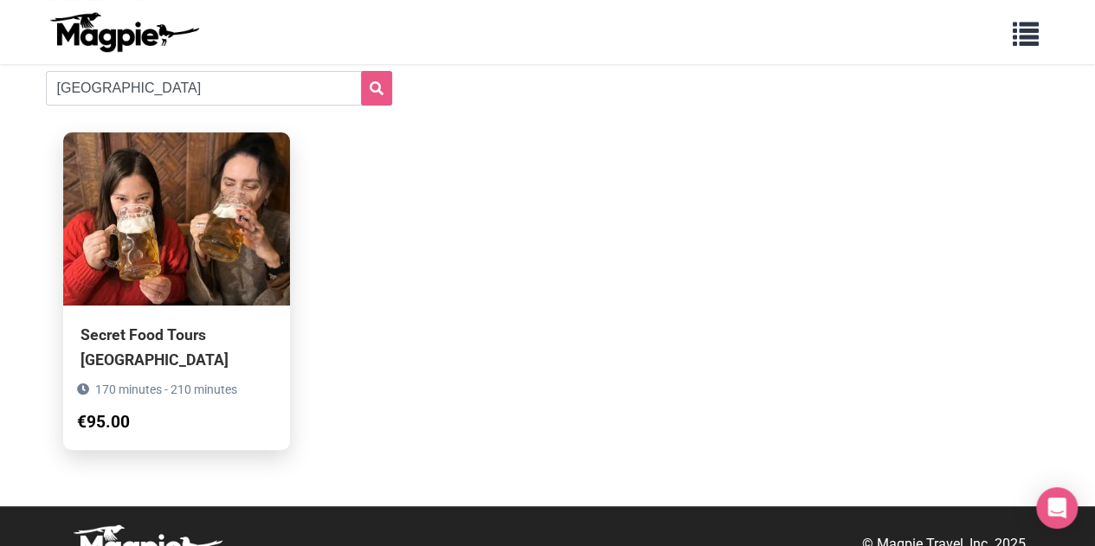
scroll to position [161, 0]
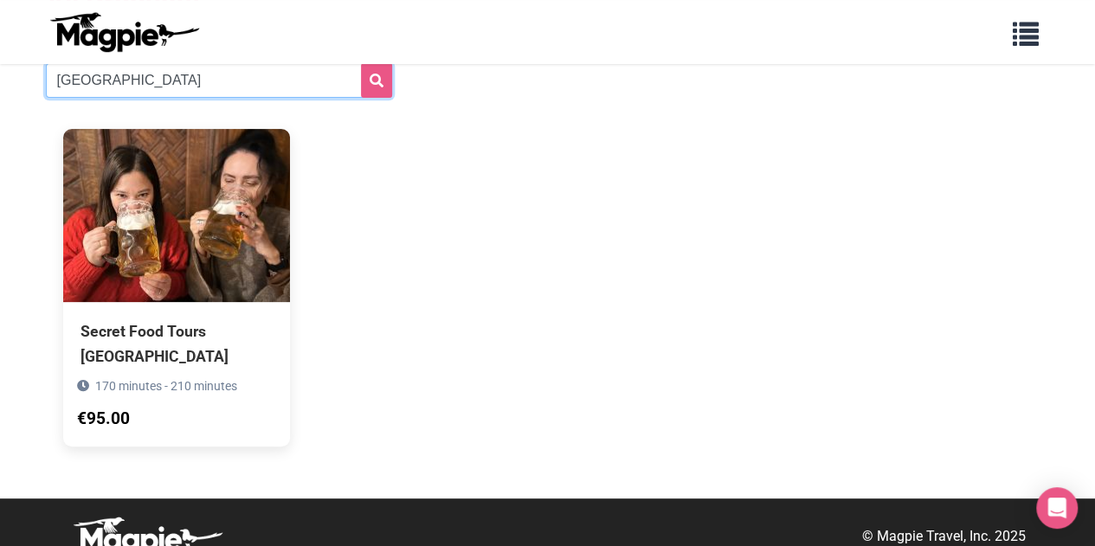
drag, startPoint x: 168, startPoint y: 83, endPoint x: 0, endPoint y: 83, distance: 167.9
click at [0, 83] on section "Back to Company View All Products [GEOGRAPHIC_DATA] Secret Food Tours [GEOGRAPH…" at bounding box center [547, 200] width 1095 height 595
type input "[GEOGRAPHIC_DATA]"
click at [361, 63] on button "submit" at bounding box center [376, 80] width 31 height 35
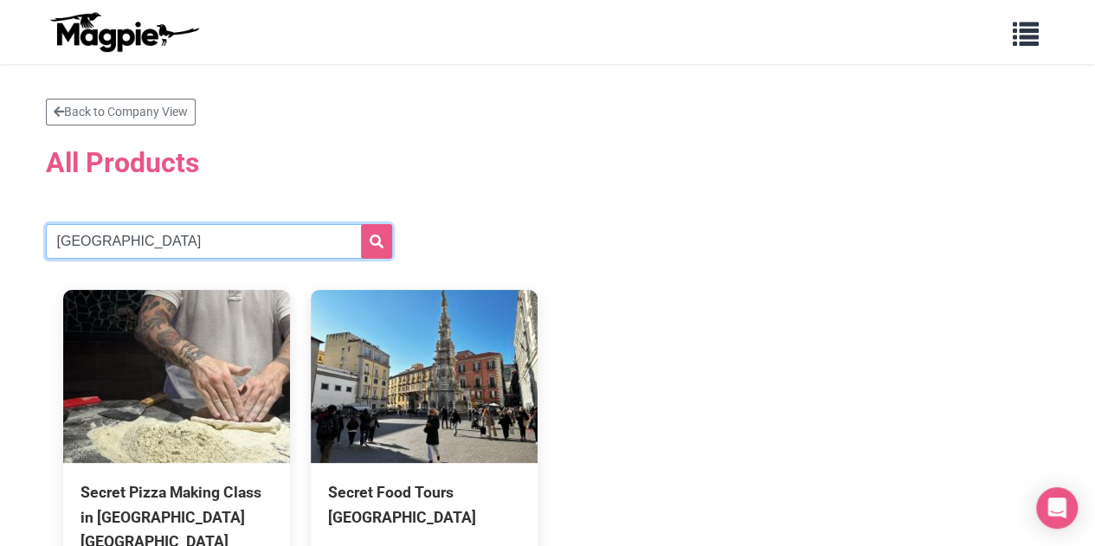
drag, startPoint x: 88, startPoint y: 235, endPoint x: 0, endPoint y: 251, distance: 89.6
click at [0, 250] on section "Back to Company View All Products naples Secret Pizza Making Class in Naples Ol…" at bounding box center [547, 374] width 1095 height 620
type input "nice"
click at [361, 224] on button "submit" at bounding box center [376, 241] width 31 height 35
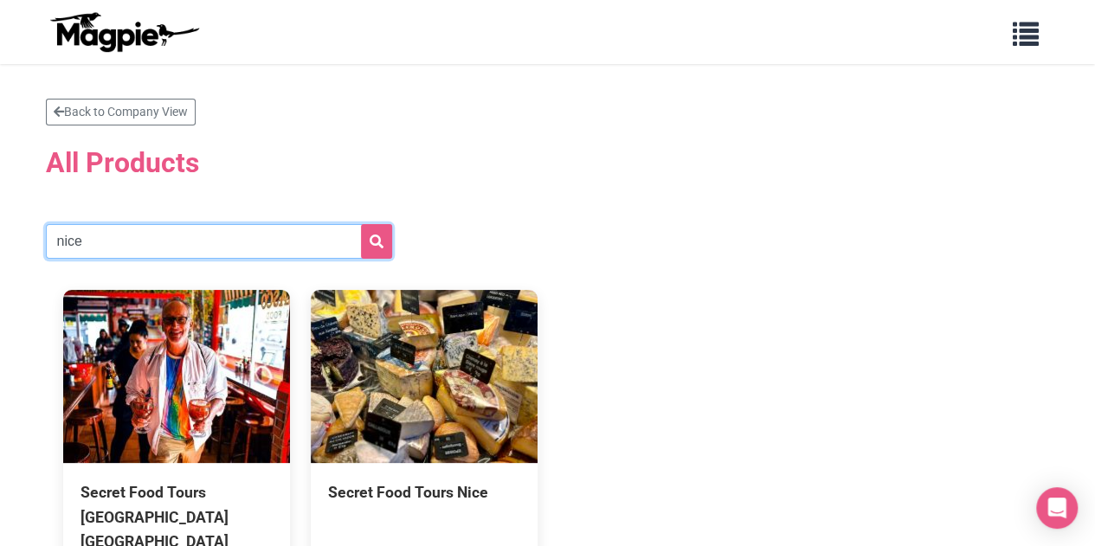
click at [0, 255] on section "Back to Company View All Products [GEOGRAPHIC_DATA] Secret Food Tours [GEOGRAPH…" at bounding box center [547, 374] width 1095 height 620
type input "parlermo"
click at [361, 224] on button "submit" at bounding box center [376, 241] width 31 height 35
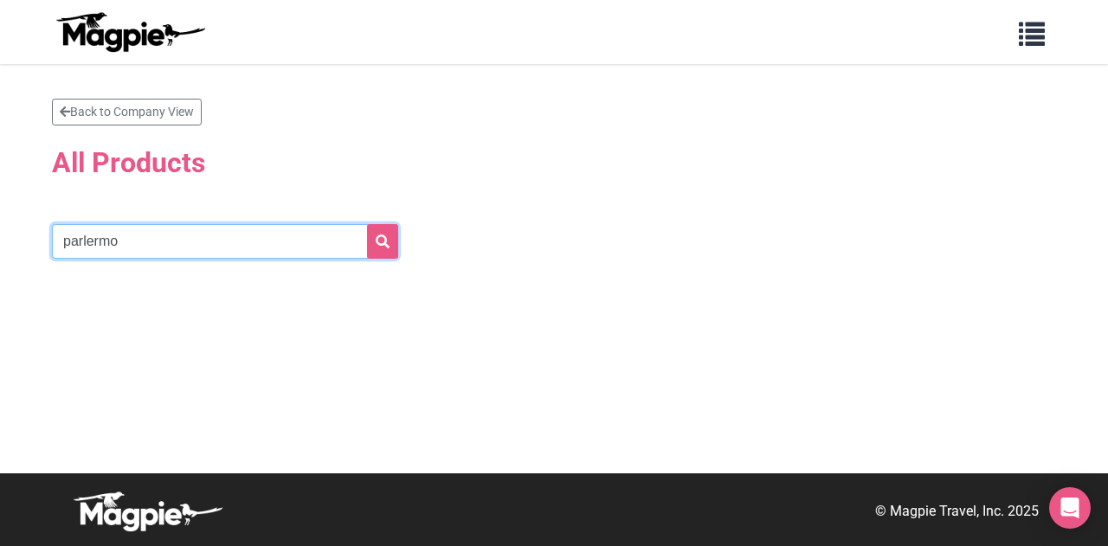
click at [80, 243] on input "parlermo" at bounding box center [225, 241] width 346 height 35
click at [85, 241] on input "parlermo" at bounding box center [225, 241] width 346 height 35
type input "[GEOGRAPHIC_DATA]"
click at [367, 224] on button "submit" at bounding box center [382, 241] width 31 height 35
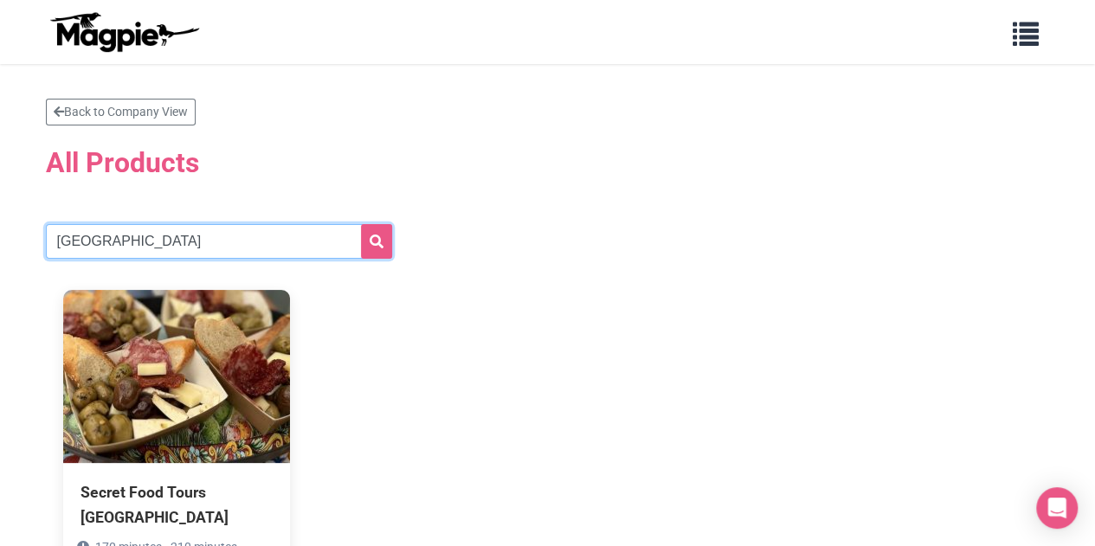
drag, startPoint x: 87, startPoint y: 231, endPoint x: 2, endPoint y: 220, distance: 86.4
click at [0, 227] on section "Back to Company View All Products [GEOGRAPHIC_DATA] Secret Food Tours [GEOGRAPH…" at bounding box center [547, 361] width 1095 height 595
type input "[PERSON_NAME]"
click at [361, 224] on button "submit" at bounding box center [376, 241] width 31 height 35
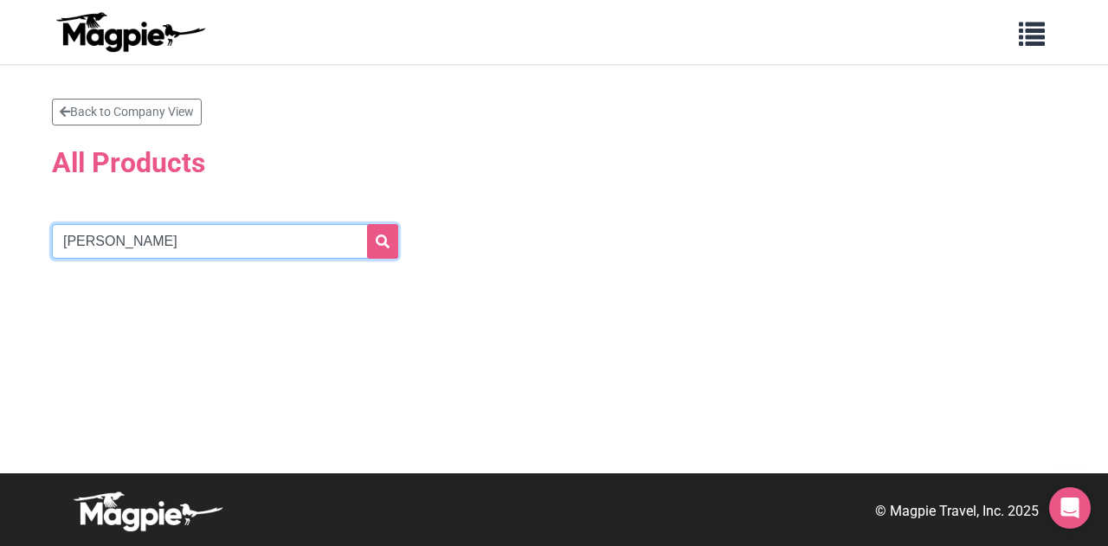
drag, startPoint x: 145, startPoint y: 247, endPoint x: 24, endPoint y: 240, distance: 121.3
click at [0, 260] on section "Back to Company View All Products [GEOGRAPHIC_DATA]" at bounding box center [554, 268] width 1108 height 409
type input "seville"
click at [367, 224] on button "submit" at bounding box center [382, 241] width 31 height 35
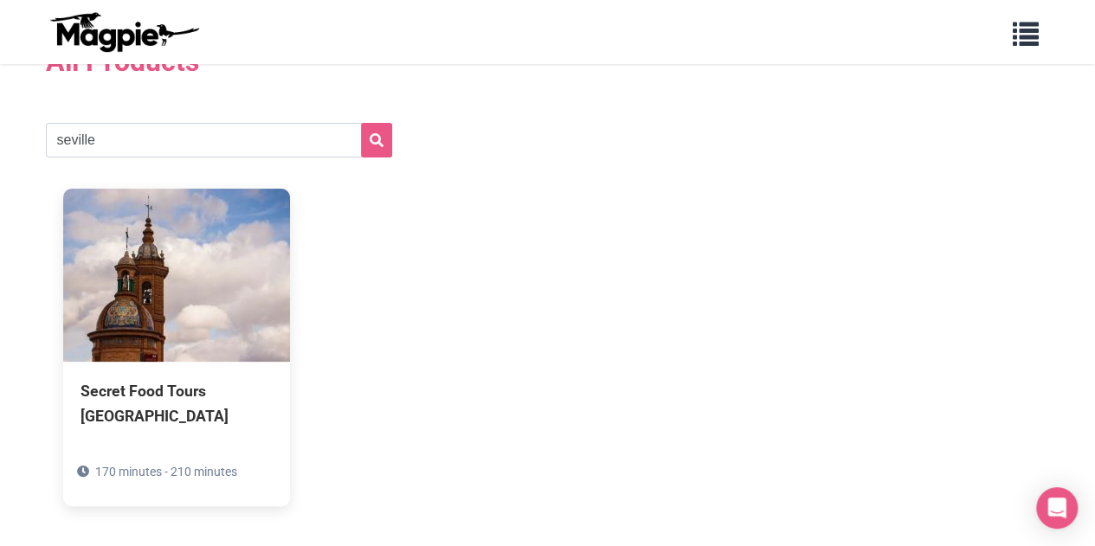
scroll to position [74, 0]
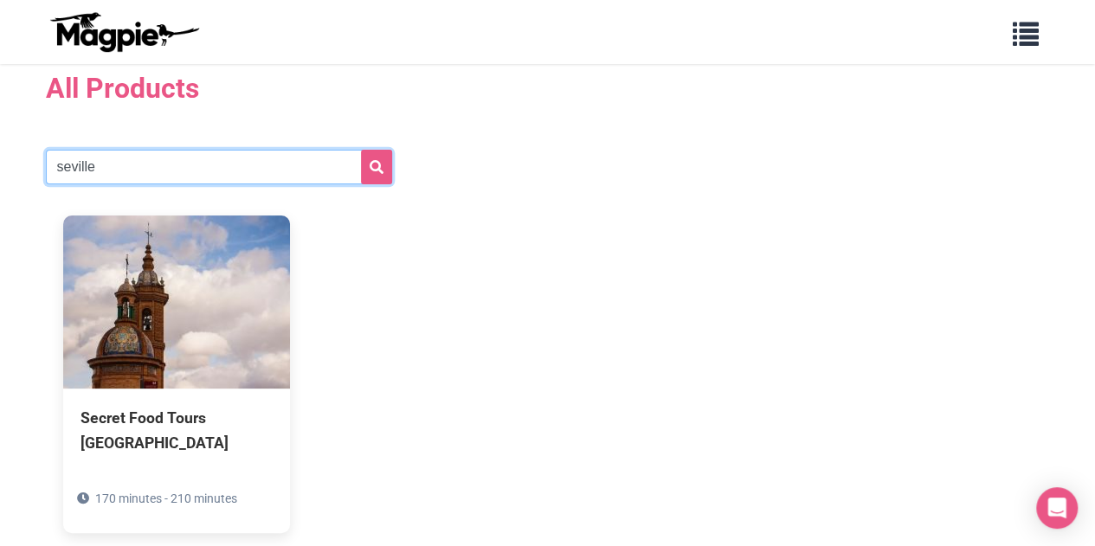
drag, startPoint x: 157, startPoint y: 169, endPoint x: 8, endPoint y: 156, distance: 149.4
click at [0, 165] on section "Back to Company View All Products seville Secret Food Tours Seville 170 minutes…" at bounding box center [547, 287] width 1095 height 595
type input "o"
type input "sorrento"
click at [361, 150] on button "submit" at bounding box center [376, 167] width 31 height 35
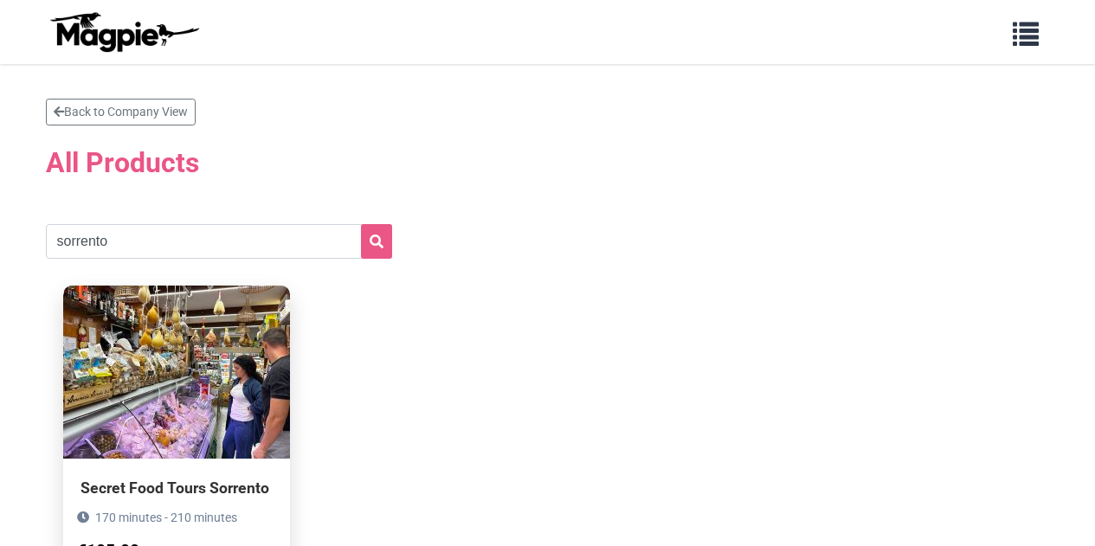
scroll to position [161, 0]
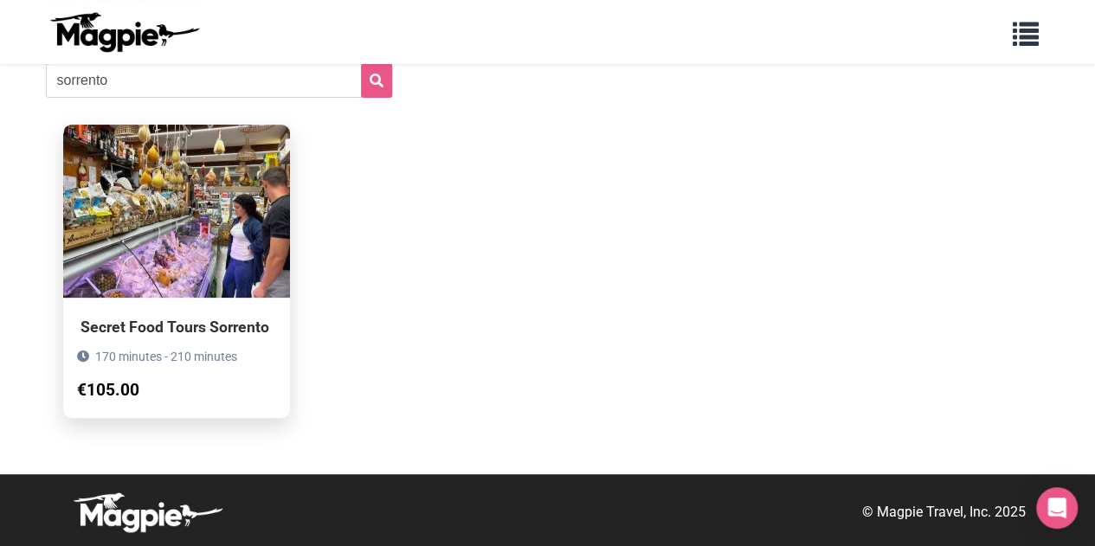
drag, startPoint x: 152, startPoint y: 280, endPoint x: 235, endPoint y: 331, distance: 97.5
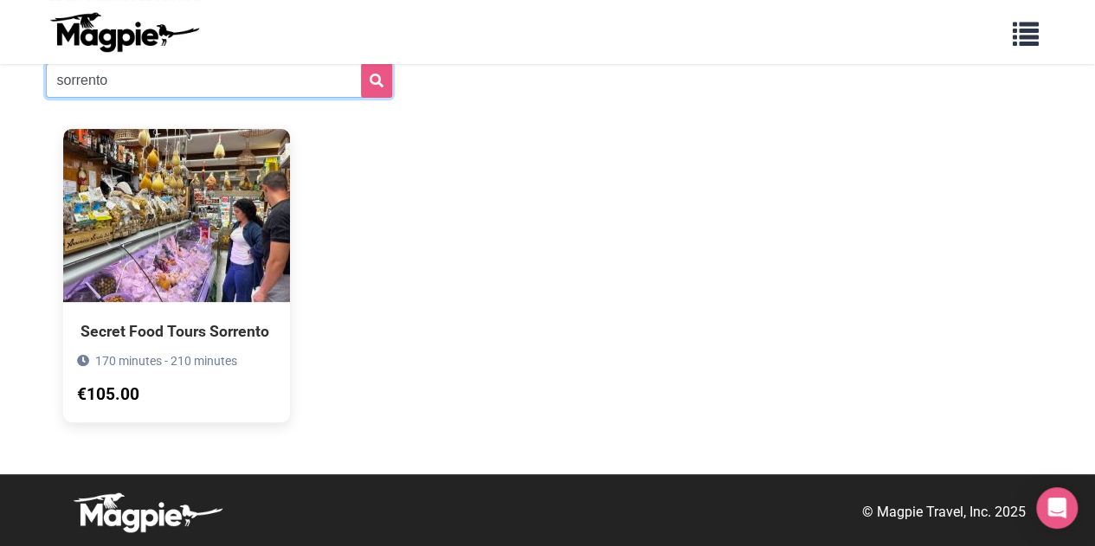
click at [0, 84] on section "Back to Company View All Products sorrento Secret Food Tours Sorrento 170 minut…" at bounding box center [547, 188] width 1095 height 571
type input "zurich"
click at [361, 63] on button "submit" at bounding box center [376, 80] width 31 height 35
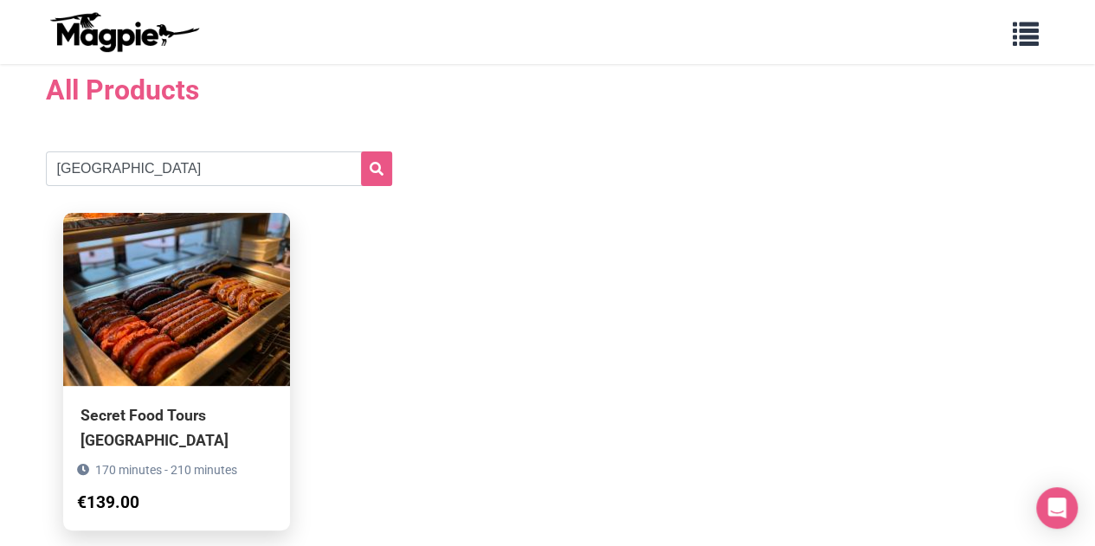
scroll to position [161, 0]
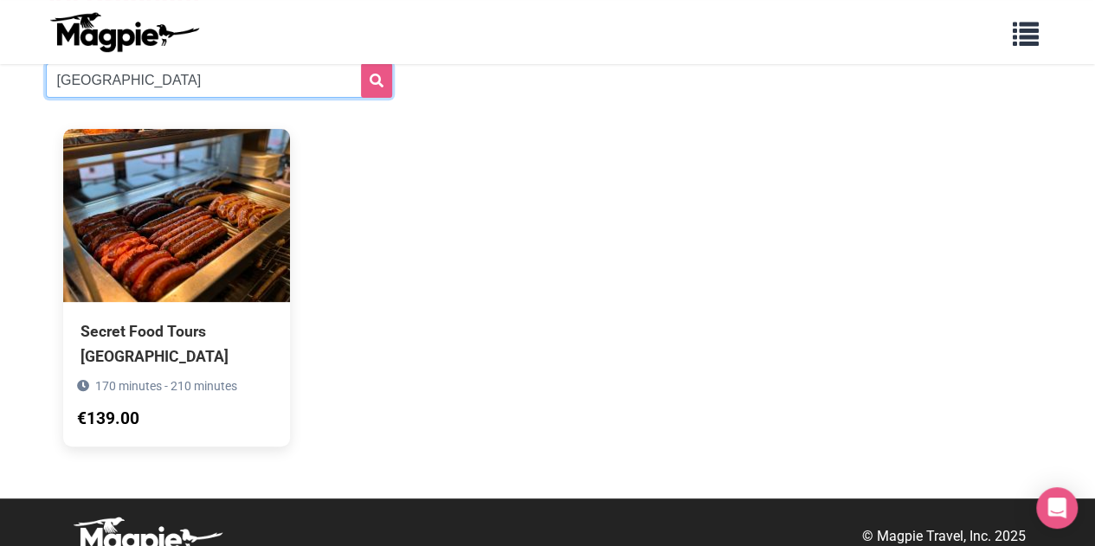
drag, startPoint x: 132, startPoint y: 74, endPoint x: 0, endPoint y: 79, distance: 132.5
click at [0, 77] on section "Back to Company View All Products zurich Secret Food Tours Zurich 170 minutes -…" at bounding box center [547, 200] width 1095 height 595
type input "milan"
click at [361, 63] on button "submit" at bounding box center [376, 80] width 31 height 35
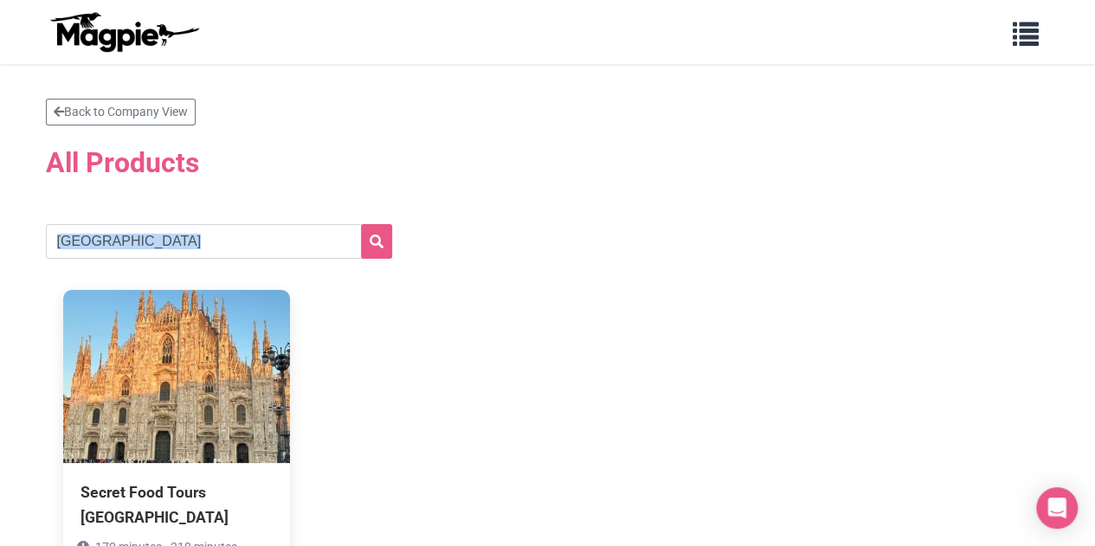
drag, startPoint x: 230, startPoint y: 213, endPoint x: 50, endPoint y: 217, distance: 180.0
click at [16, 222] on section "Back to Company View All Products milan Secret Food Tours Milan 170 minutes - 2…" at bounding box center [547, 361] width 1095 height 595
drag, startPoint x: 191, startPoint y: 222, endPoint x: 162, endPoint y: 247, distance: 38.7
click at [190, 222] on section "Back to Company View All Products milan Secret Food Tours Milan 170 minutes - 2…" at bounding box center [548, 362] width 1004 height 526
click at [162, 247] on input "milan" at bounding box center [219, 241] width 346 height 35
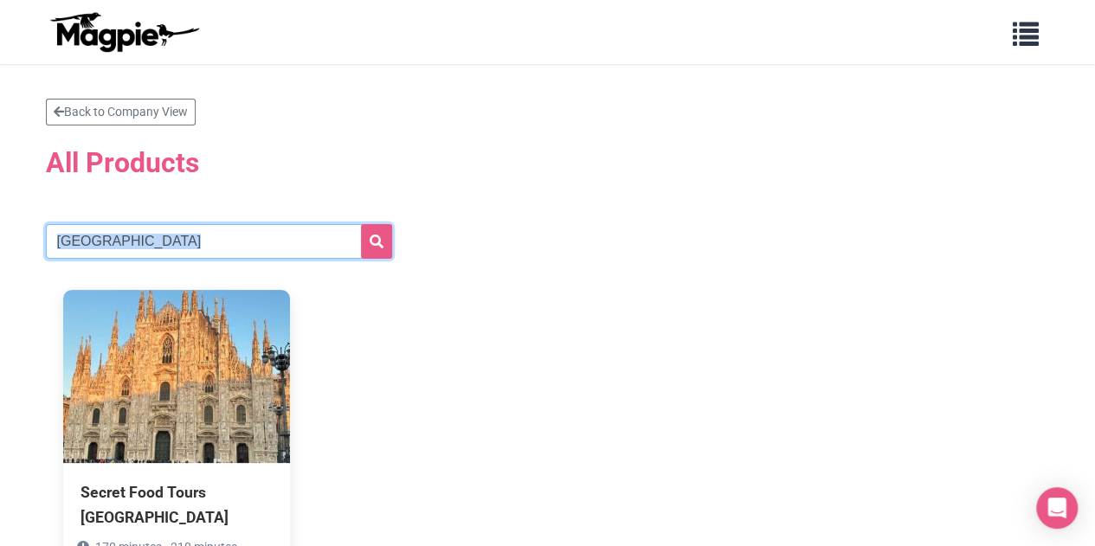
drag, startPoint x: 163, startPoint y: 247, endPoint x: 55, endPoint y: 252, distance: 107.4
click at [55, 252] on input "milan" at bounding box center [219, 241] width 346 height 35
drag, startPoint x: 99, startPoint y: 233, endPoint x: 0, endPoint y: 236, distance: 98.7
click at [0, 236] on section "Back to Company View All Products milan Secret Food Tours Milan 170 minutes - 2…" at bounding box center [547, 361] width 1095 height 595
type input "rime"
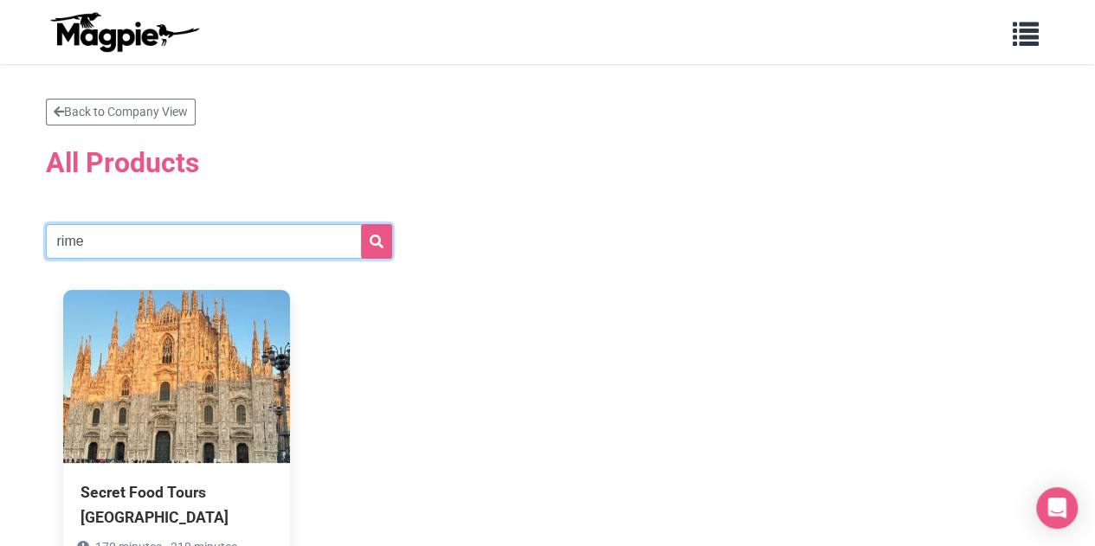
click at [361, 224] on button "submit" at bounding box center [376, 241] width 31 height 35
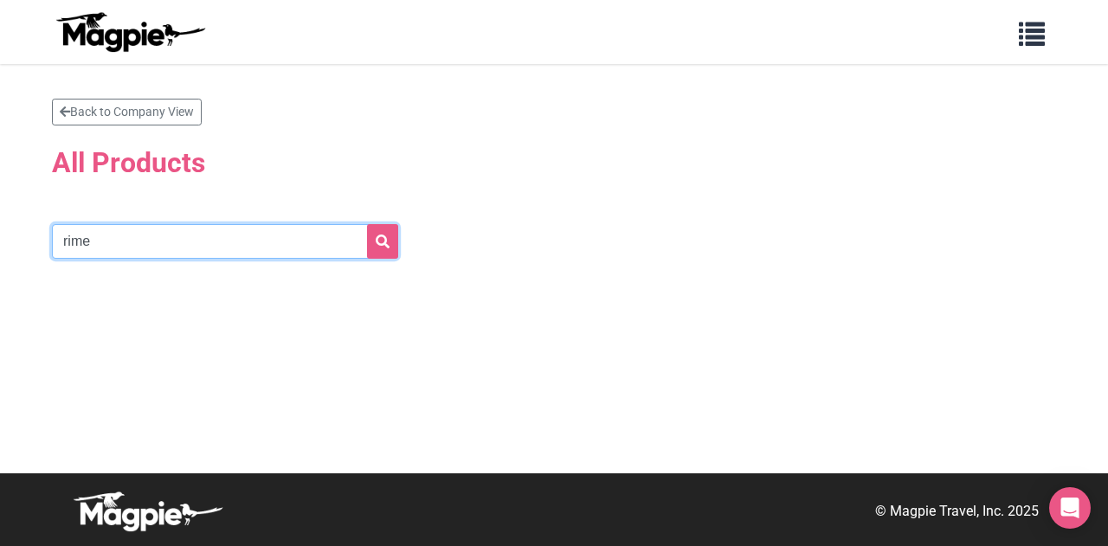
click at [120, 247] on input "rime" at bounding box center [225, 241] width 346 height 35
type input "[GEOGRAPHIC_DATA]"
click at [367, 224] on button "submit" at bounding box center [382, 241] width 31 height 35
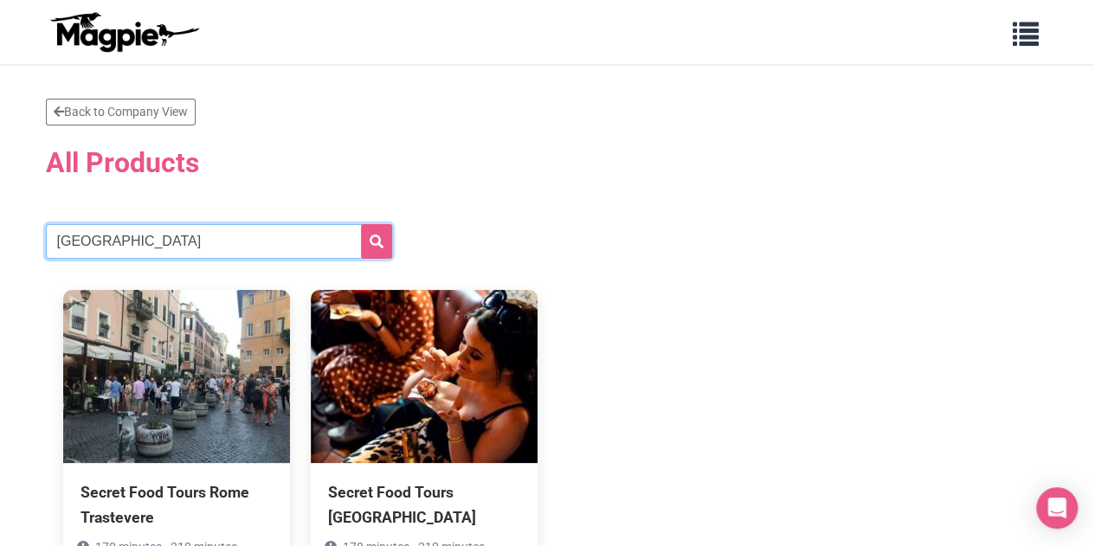
drag, startPoint x: 145, startPoint y: 240, endPoint x: 0, endPoint y: 237, distance: 144.5
click at [0, 241] on section "Back to Company View All Products [GEOGRAPHIC_DATA] Secret Food Tours Rome Tras…" at bounding box center [547, 361] width 1095 height 595
type input "b"
type input "venice"
click at [361, 224] on button "submit" at bounding box center [376, 241] width 31 height 35
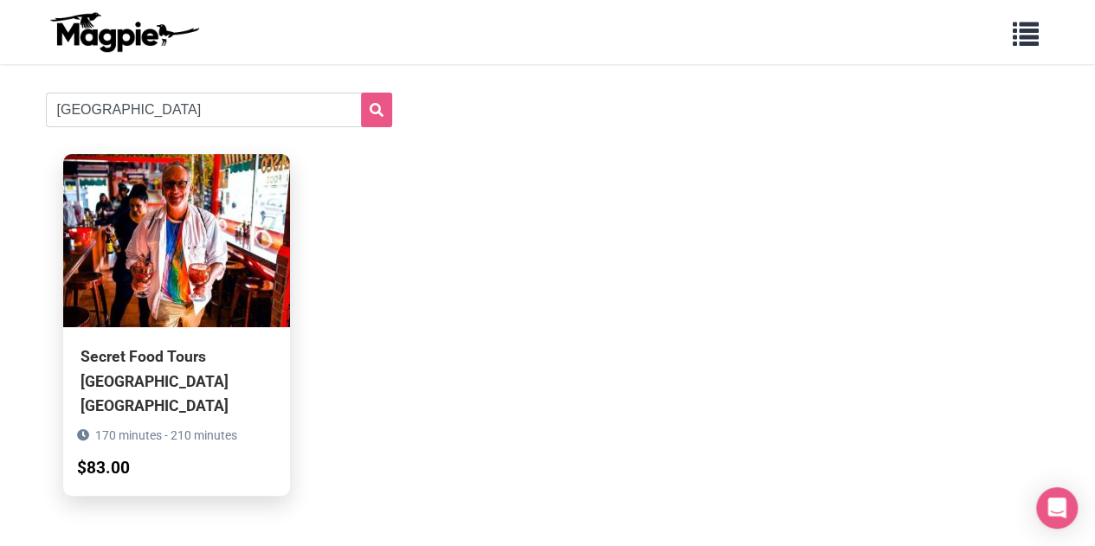
scroll to position [12, 0]
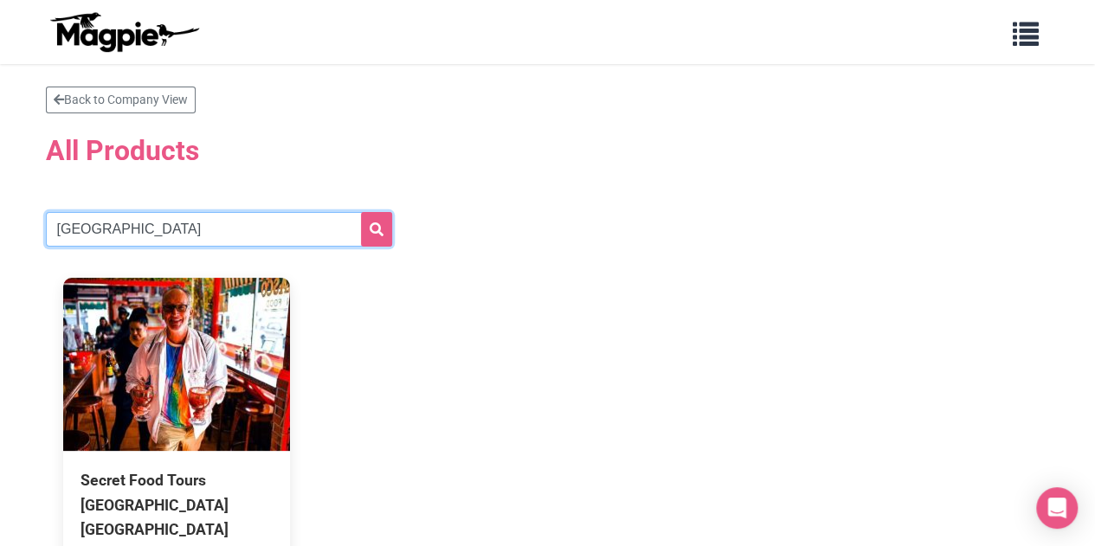
drag, startPoint x: 177, startPoint y: 226, endPoint x: 2, endPoint y: 223, distance: 174.8
click at [2, 223] on section "Back to Company View All Products venice Secret Food Tours Los Angeles Venice B…" at bounding box center [547, 362] width 1095 height 620
type input "london"
click at [361, 212] on button "submit" at bounding box center [376, 229] width 31 height 35
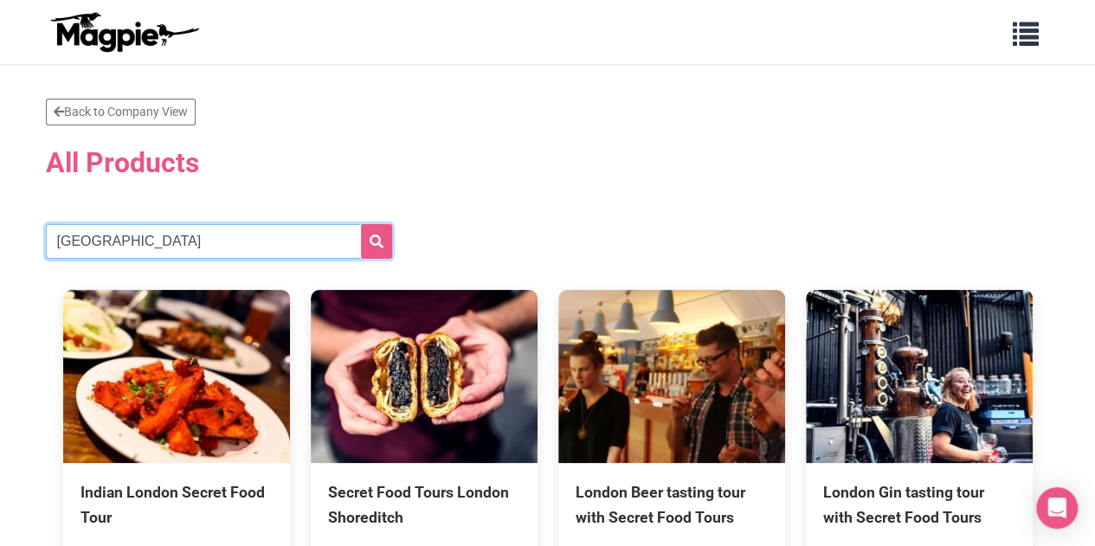
click at [119, 247] on input "london" at bounding box center [219, 241] width 346 height 35
click at [2, 234] on section "Back to Company View All Products london Indian London Secret Food Tour 170 min…" at bounding box center [547, 361] width 1095 height 595
type input "edinburgh"
click at [361, 224] on button "submit" at bounding box center [376, 241] width 31 height 35
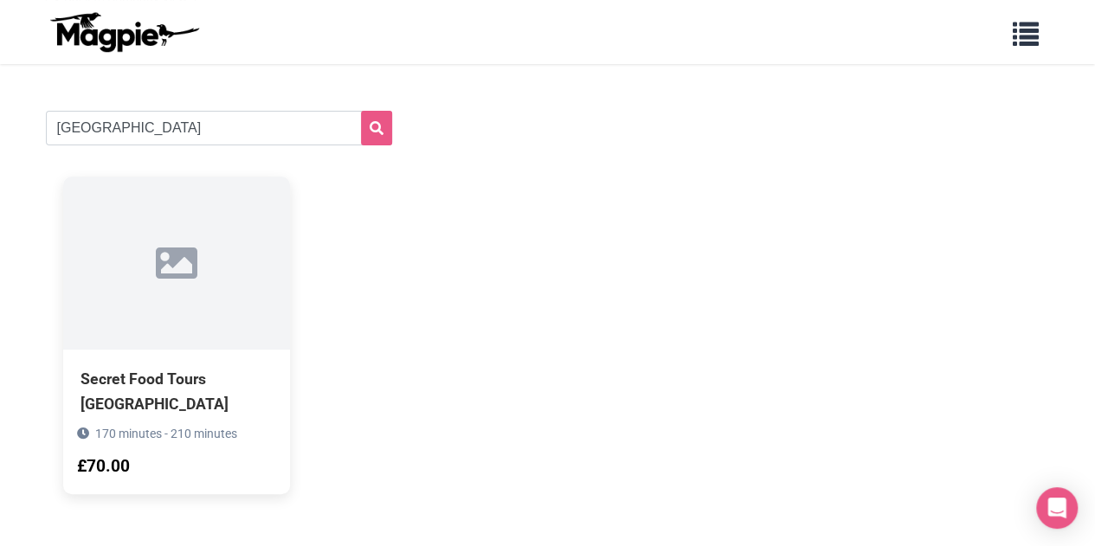
scroll to position [87, 0]
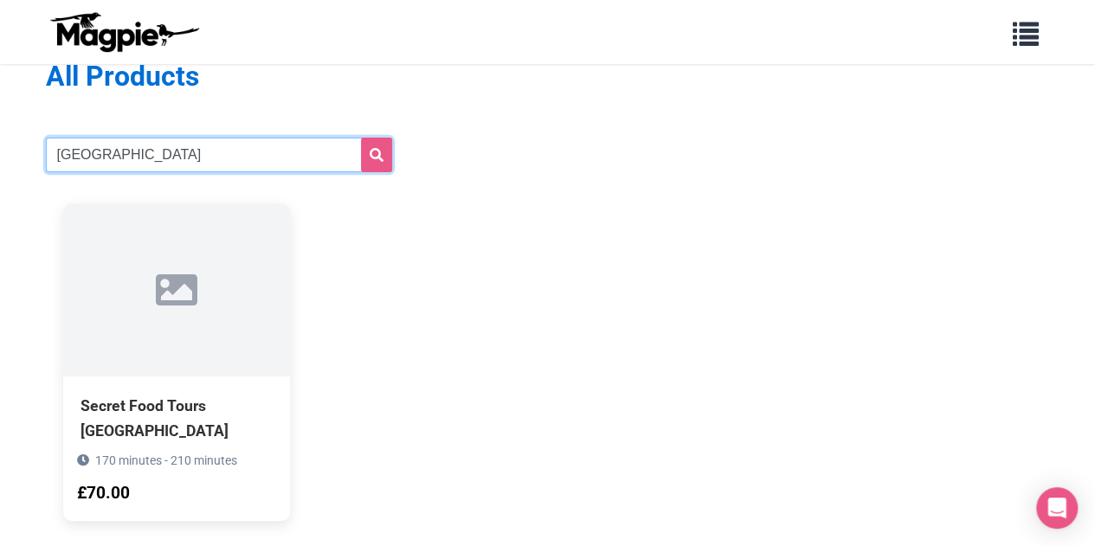
drag, startPoint x: 156, startPoint y: 148, endPoint x: 59, endPoint y: 82, distance: 117.1
click at [0, 150] on section "Back to Company View All Products edinburgh Secret Food Tours Edinburgh 170 min…" at bounding box center [547, 275] width 1095 height 595
type input "camden"
click at [361, 138] on button "submit" at bounding box center [376, 155] width 31 height 35
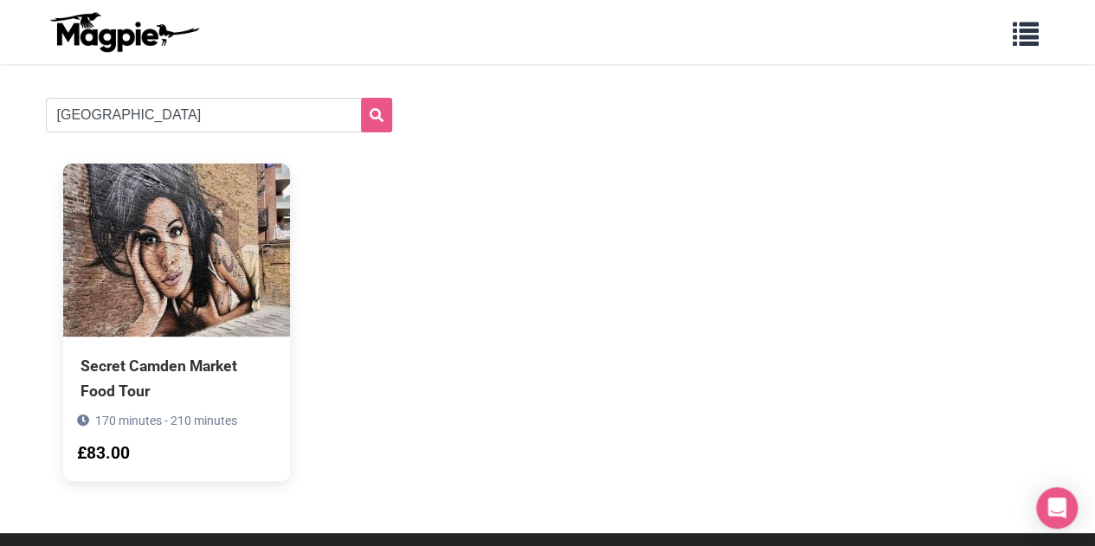
scroll to position [87, 0]
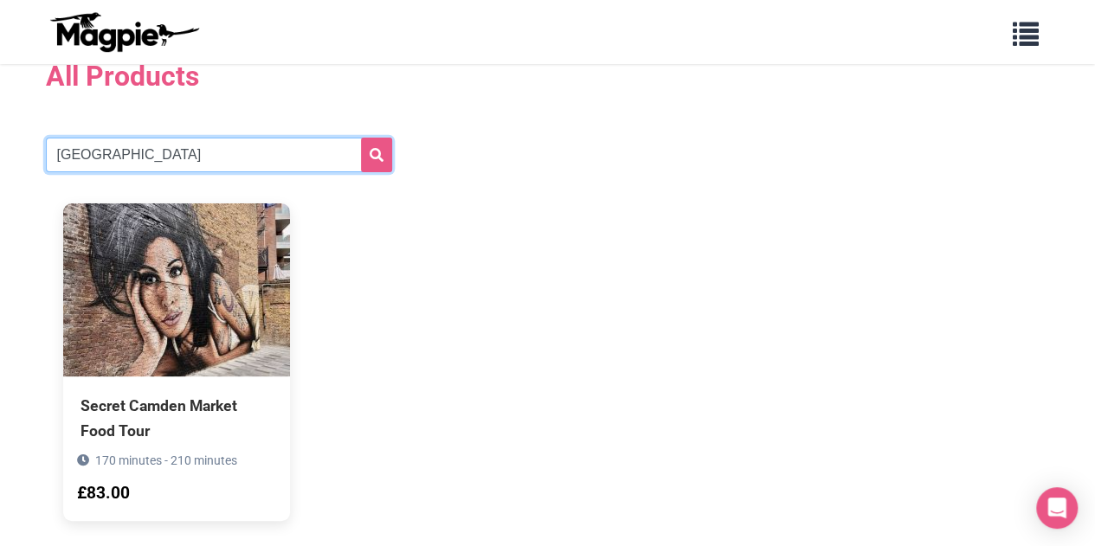
drag, startPoint x: 31, startPoint y: 146, endPoint x: 0, endPoint y: 148, distance: 31.2
click at [0, 148] on section "Back to Company View All Products [GEOGRAPHIC_DATA] Secret Camden Market Food T…" at bounding box center [547, 275] width 1095 height 595
type input "[GEOGRAPHIC_DATA]"
click at [361, 138] on button "submit" at bounding box center [376, 155] width 31 height 35
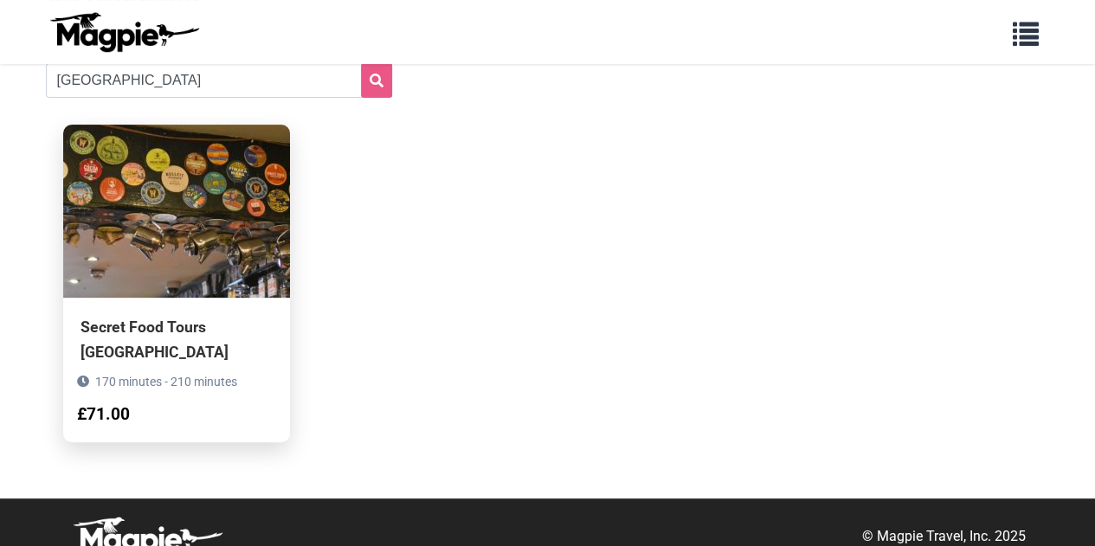
scroll to position [161, 0]
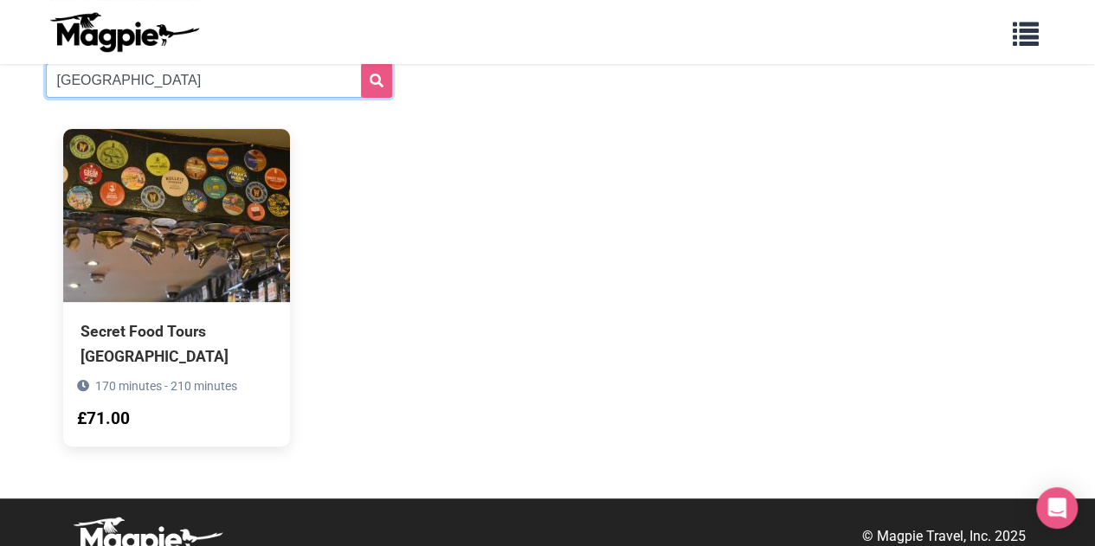
drag, startPoint x: 71, startPoint y: 80, endPoint x: 2, endPoint y: 73, distance: 69.7
click at [0, 74] on section "Back to Company View All Products belfast Secret Food Tours Belfast 170 minutes…" at bounding box center [547, 200] width 1095 height 595
type input "glasgow"
click at [361, 63] on button "submit" at bounding box center [376, 80] width 31 height 35
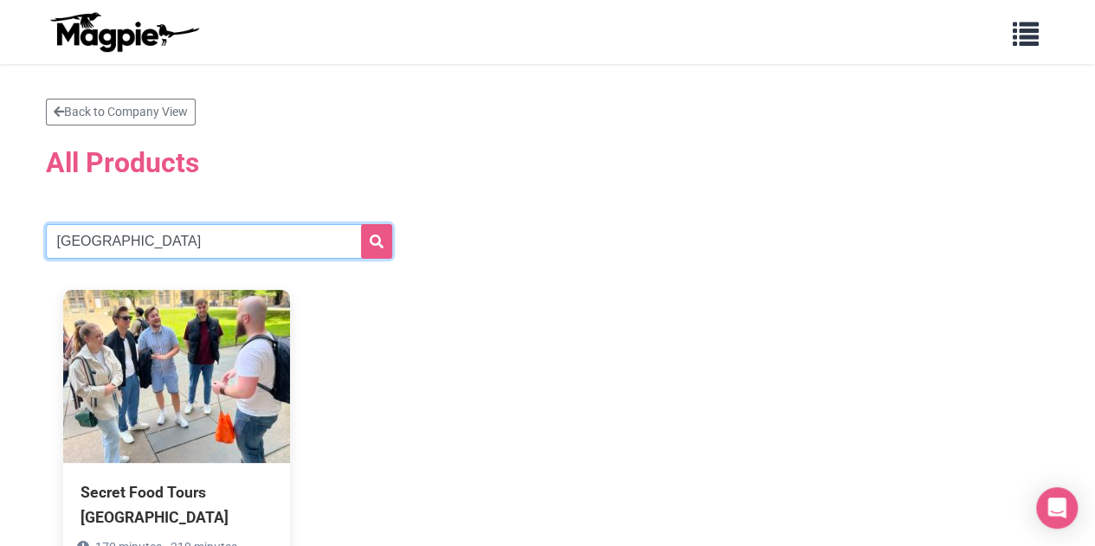
drag, startPoint x: 95, startPoint y: 250, endPoint x: 0, endPoint y: 251, distance: 95.2
click at [0, 251] on section "Back to Company View All Products glasgow Secret Food Tours Glasgow 170 minutes…" at bounding box center [547, 361] width 1095 height 595
type input "bridge"
click at [361, 224] on button "submit" at bounding box center [376, 241] width 31 height 35
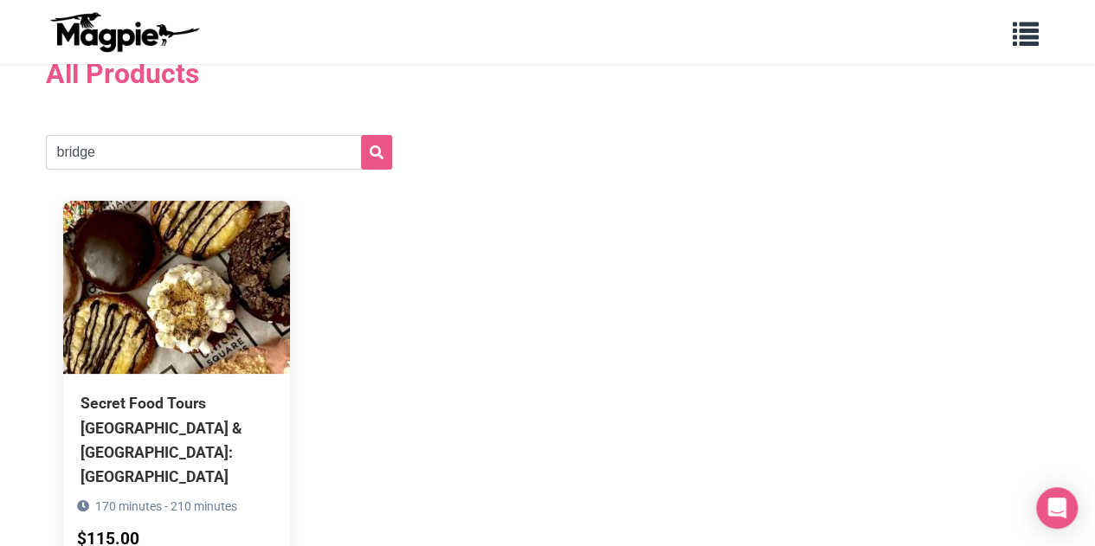
scroll to position [87, 0]
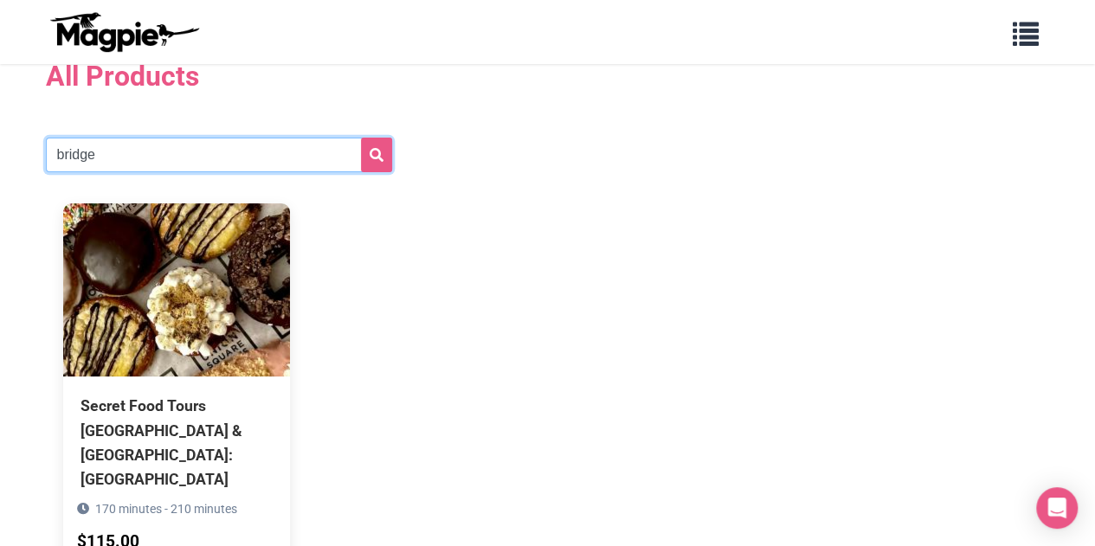
drag, startPoint x: 64, startPoint y: 160, endPoint x: 55, endPoint y: 113, distance: 47.7
click at [0, 163] on section "Back to Company View All Products bridge Secret Food Tours Harvard & Cambridge:…" at bounding box center [547, 300] width 1095 height 644
type input "borough"
click at [361, 138] on button "submit" at bounding box center [376, 155] width 31 height 35
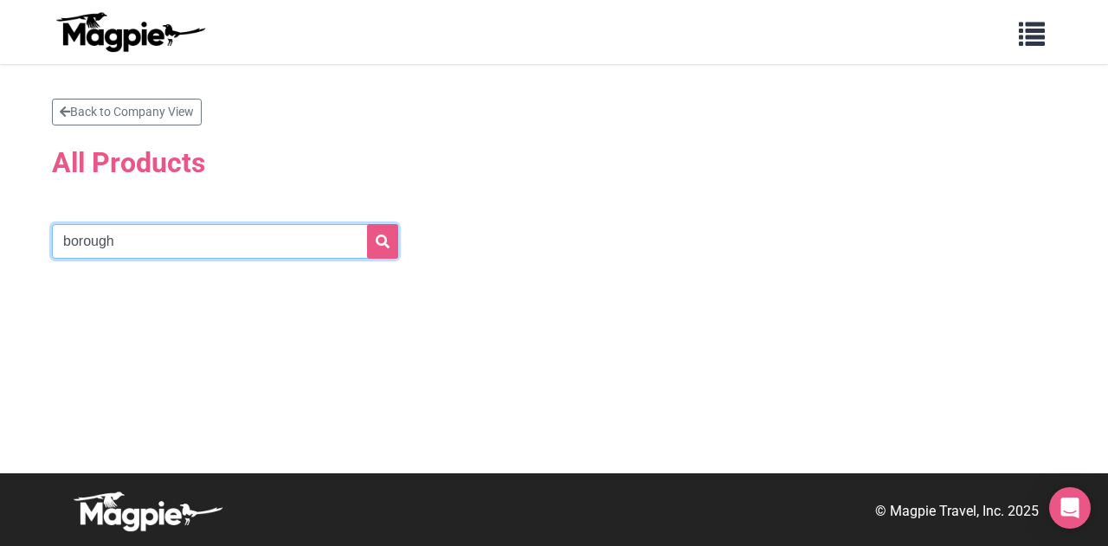
drag, startPoint x: 182, startPoint y: 243, endPoint x: 0, endPoint y: 246, distance: 181.7
click at [0, 246] on section "Back to Company View All Products borough" at bounding box center [554, 268] width 1108 height 409
type input "soho"
click at [367, 224] on button "submit" at bounding box center [382, 241] width 31 height 35
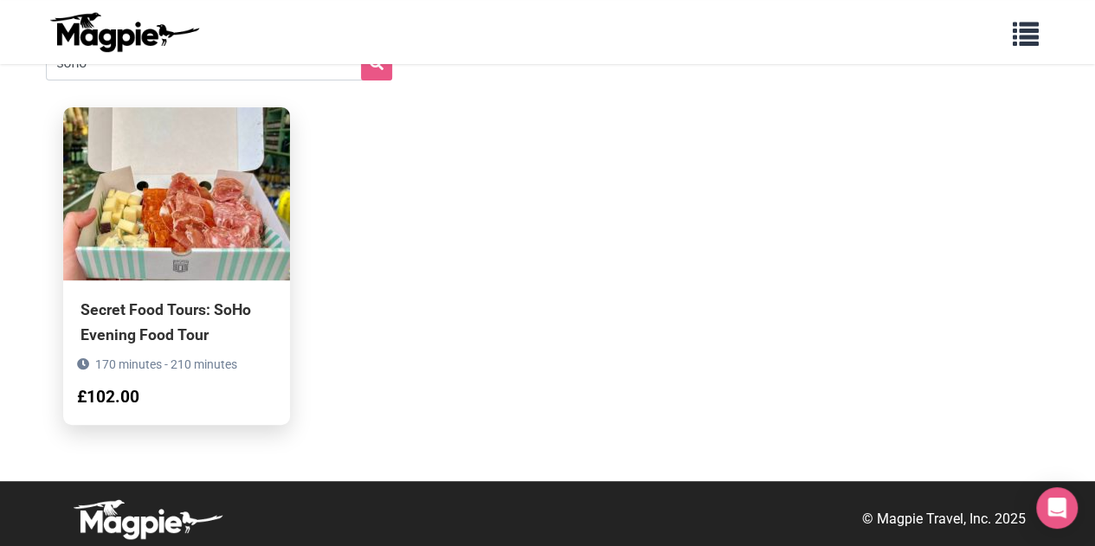
scroll to position [185, 0]
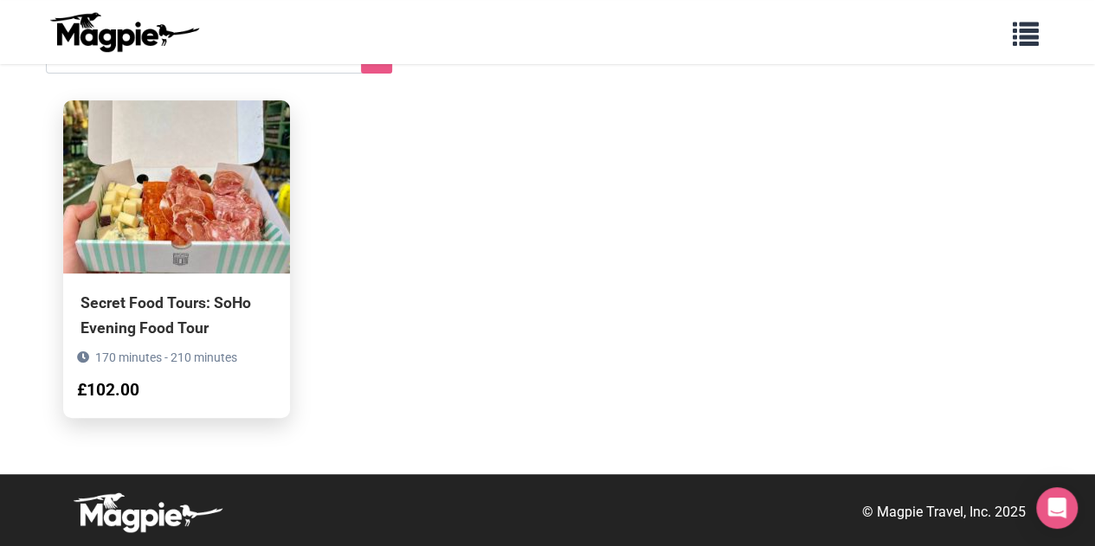
click at [203, 299] on div "Secret Food Tours: SoHo Evening Food Tour" at bounding box center [176, 315] width 192 height 48
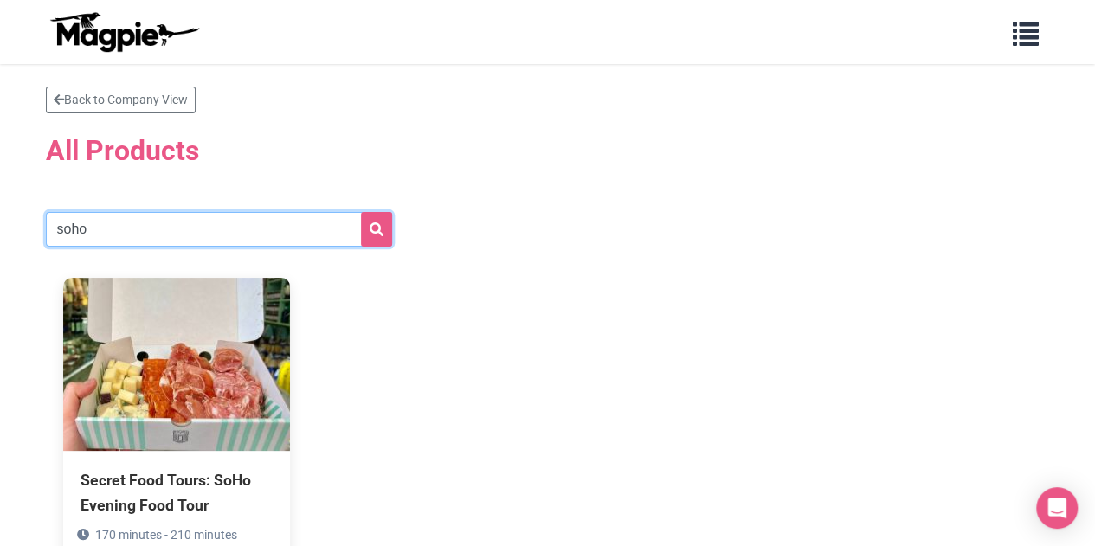
click at [3, 226] on section "Back to Company View All Products soho Secret Food Tours: SoHo Evening Food Tou…" at bounding box center [547, 349] width 1095 height 595
type input "\"
click at [217, 239] on input "text" at bounding box center [219, 229] width 346 height 35
type input "[DEMOGRAPHIC_DATA]"
click at [361, 212] on button "submit" at bounding box center [376, 229] width 31 height 35
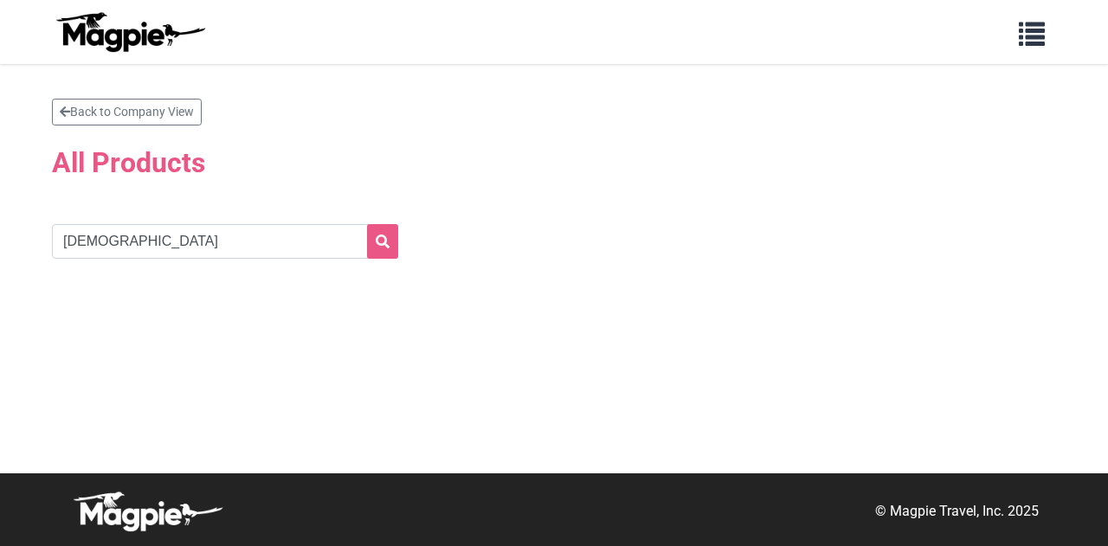
click at [5, 221] on section "Back to Company View All Products british" at bounding box center [554, 268] width 1108 height 409
type input "bridge"
click at [367, 224] on button "submit" at bounding box center [382, 241] width 31 height 35
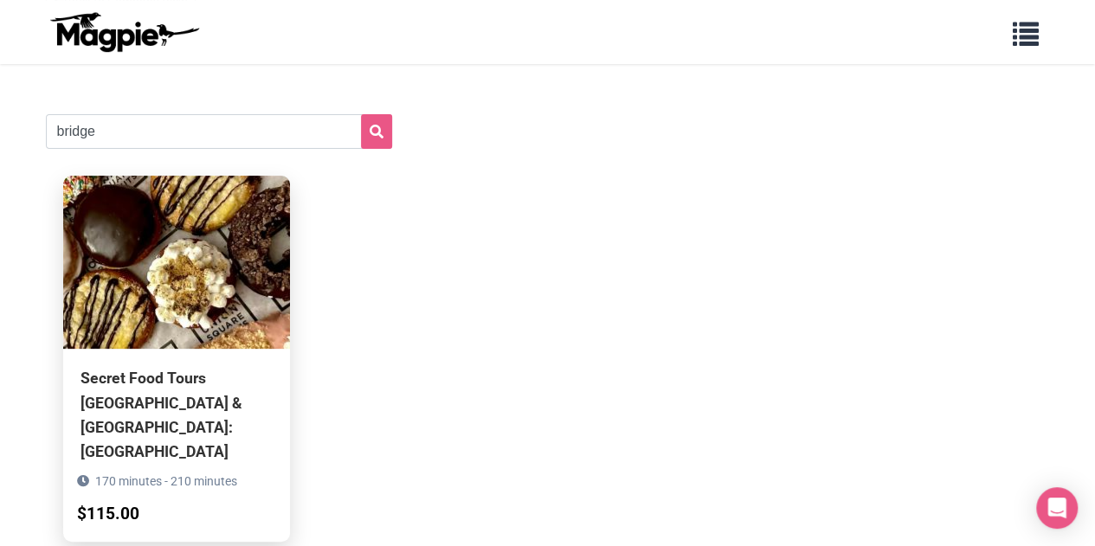
scroll to position [185, 0]
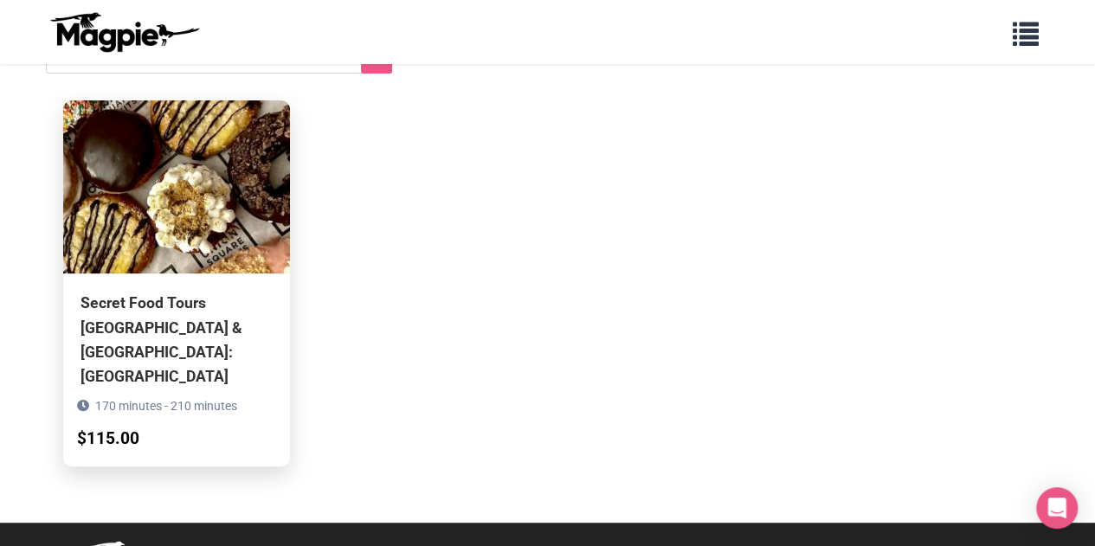
click at [231, 280] on div "Secret Food Tours [GEOGRAPHIC_DATA] & [GEOGRAPHIC_DATA]: [GEOGRAPHIC_DATA] 170 …" at bounding box center [176, 369] width 227 height 193
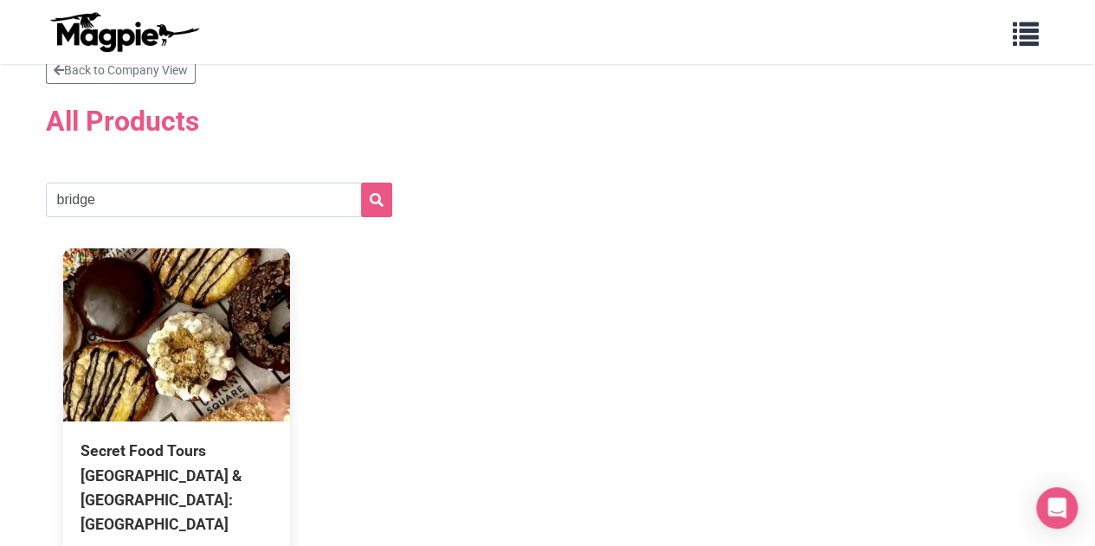
scroll to position [0, 0]
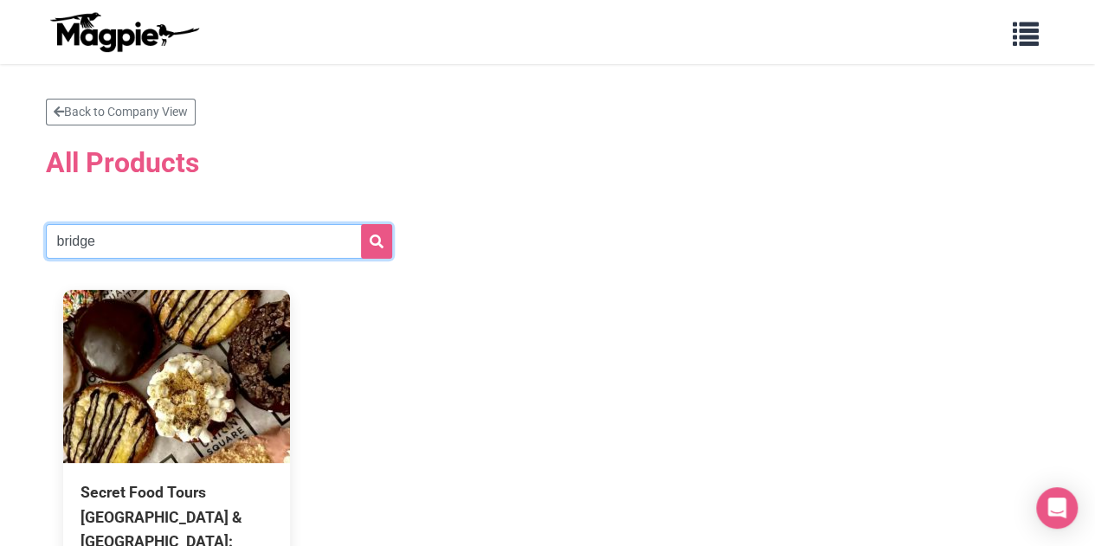
drag, startPoint x: 209, startPoint y: 228, endPoint x: 0, endPoint y: 233, distance: 208.6
click at [0, 233] on section "Back to Company View All Products bridge Secret Food Tours [GEOGRAPHIC_DATA] & …" at bounding box center [547, 386] width 1095 height 644
type input "classic"
click at [361, 224] on button "submit" at bounding box center [376, 241] width 31 height 35
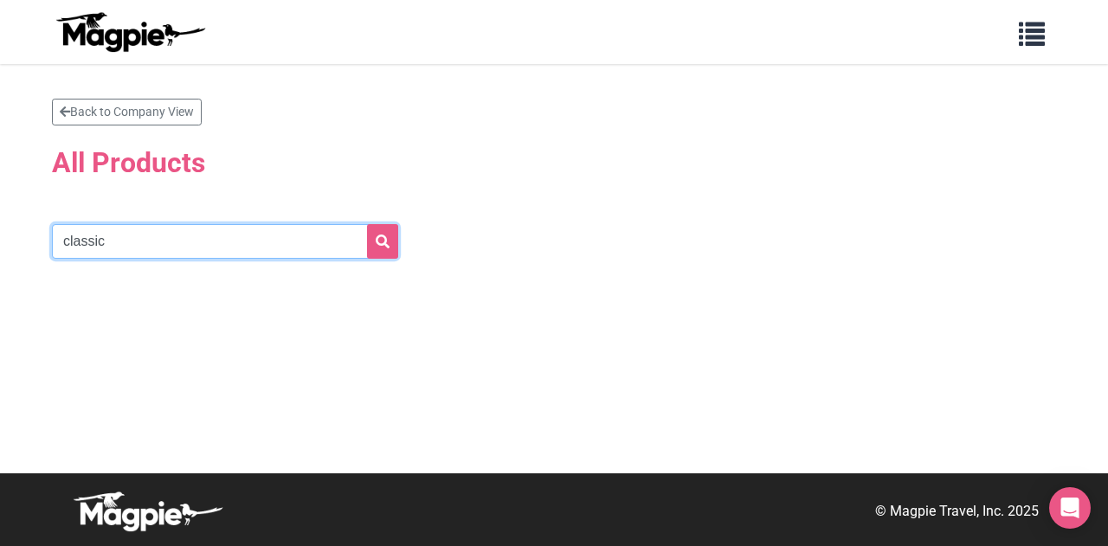
drag, startPoint x: 117, startPoint y: 246, endPoint x: 18, endPoint y: 255, distance: 99.1
click at [18, 255] on section "Back to Company View All Products classic" at bounding box center [554, 268] width 1108 height 409
type input "london"
click at [367, 224] on button "submit" at bounding box center [382, 241] width 31 height 35
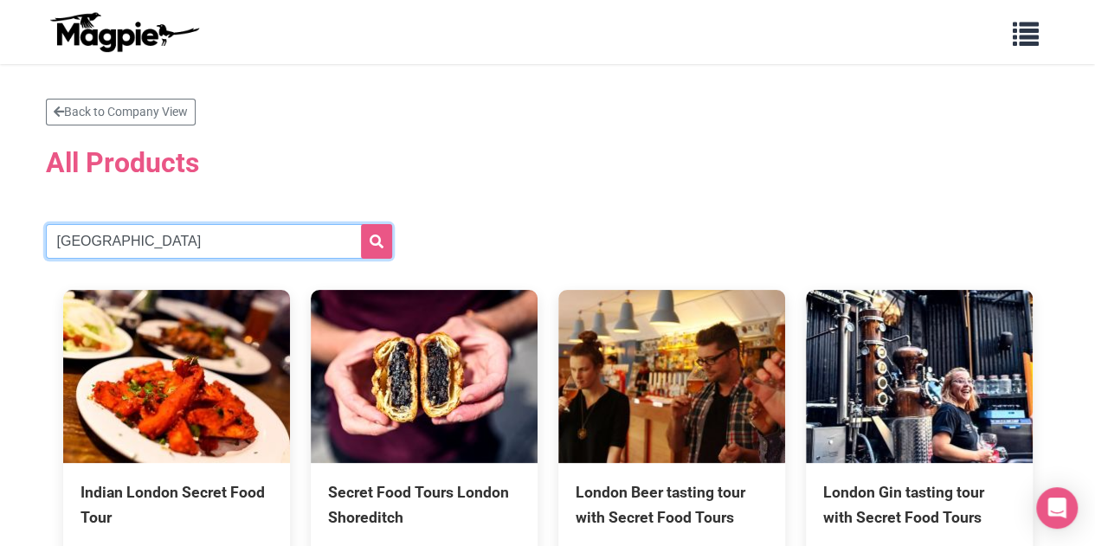
drag, startPoint x: 204, startPoint y: 232, endPoint x: 0, endPoint y: 224, distance: 204.4
click at [0, 224] on section "Back to Company View All Products london Indian London Secret Food Tour 170 min…" at bounding box center [547, 361] width 1095 height 595
type input "e"
type input "g"
type input "[GEOGRAPHIC_DATA]"
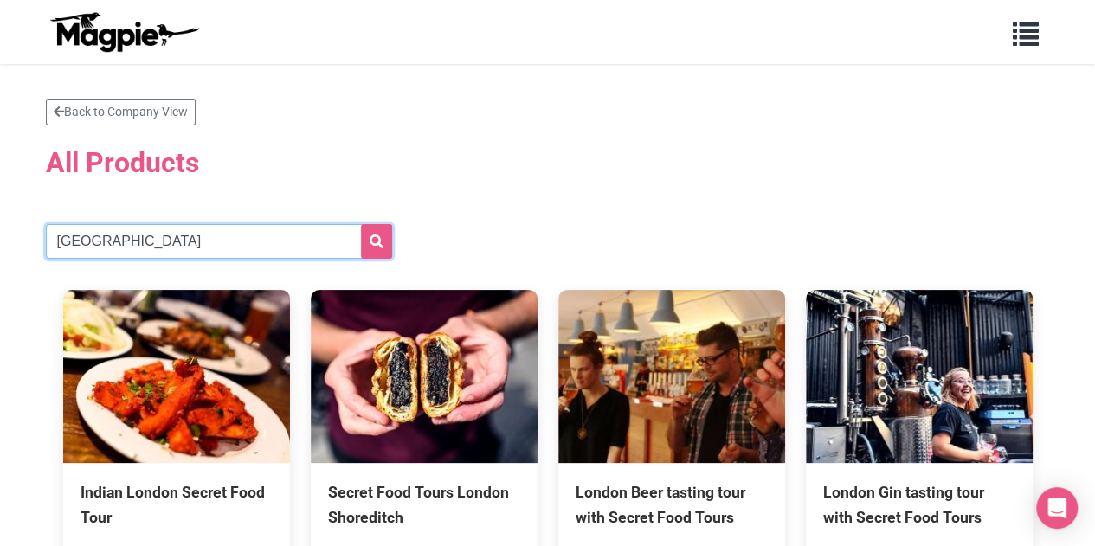
click at [361, 224] on button "submit" at bounding box center [376, 241] width 31 height 35
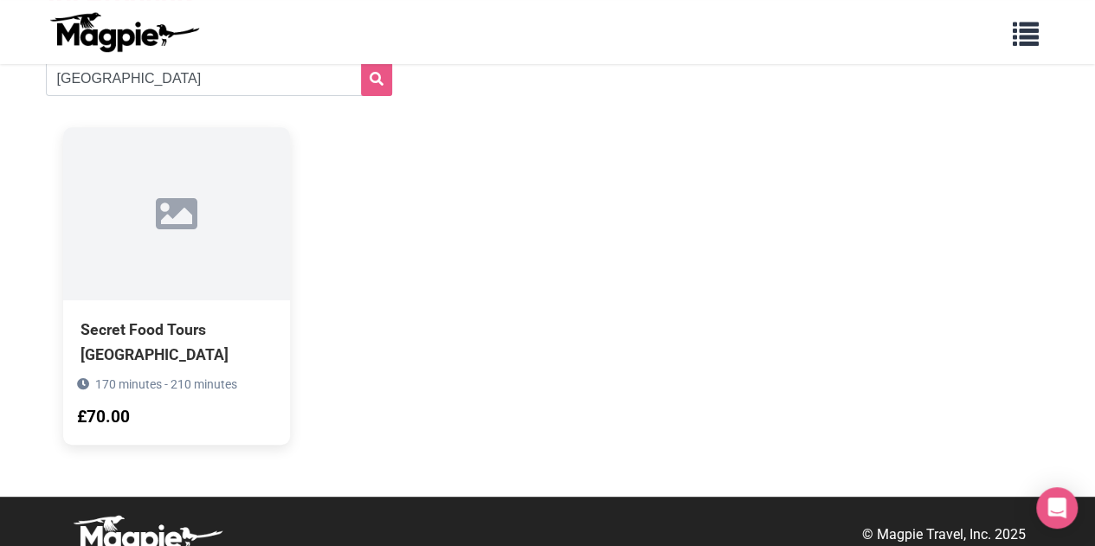
scroll to position [173, 0]
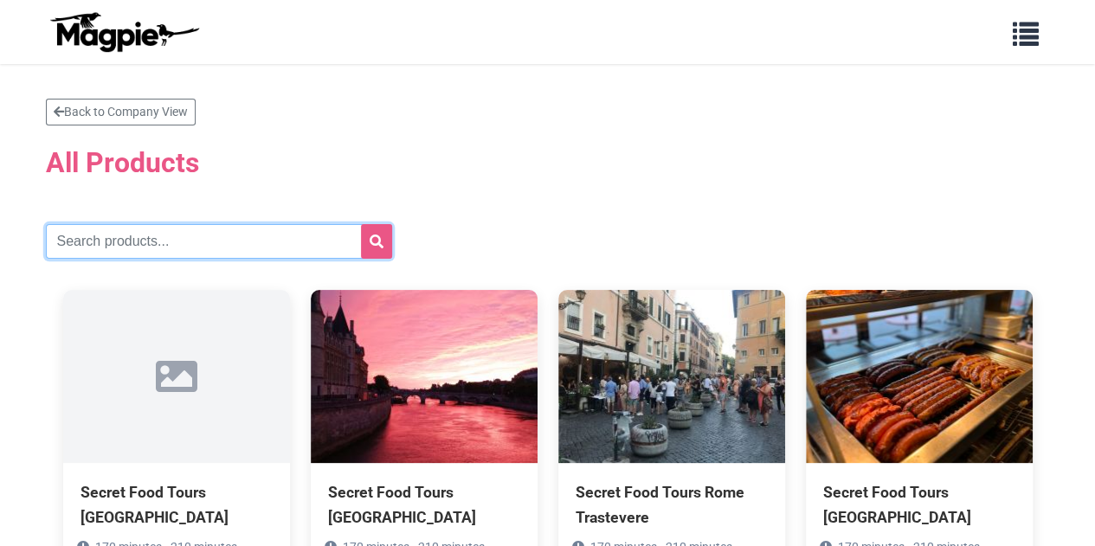
drag, startPoint x: 0, startPoint y: 0, endPoint x: 214, endPoint y: 243, distance: 323.7
click at [214, 243] on input "text" at bounding box center [219, 241] width 346 height 35
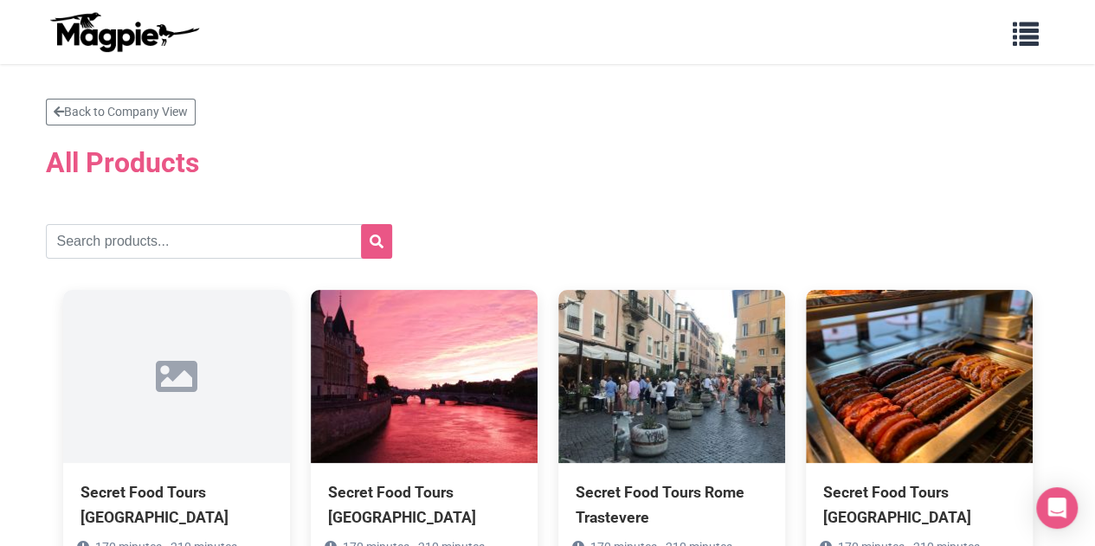
drag, startPoint x: 227, startPoint y: 248, endPoint x: 209, endPoint y: 257, distance: 19.3
click at [222, 250] on input "text" at bounding box center [219, 241] width 346 height 35
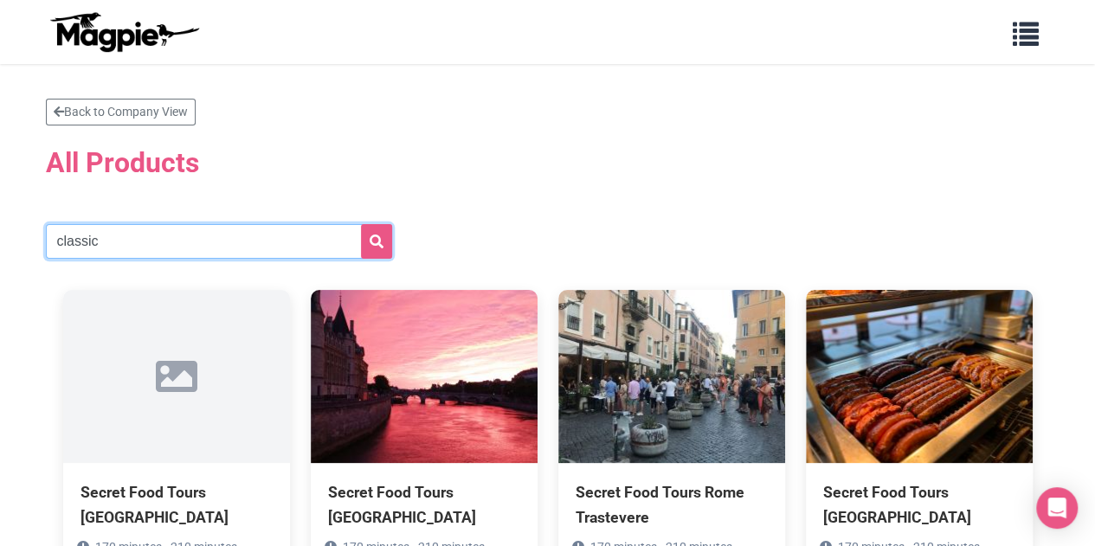
type input "classic"
click at [361, 224] on button "submit" at bounding box center [376, 241] width 31 height 35
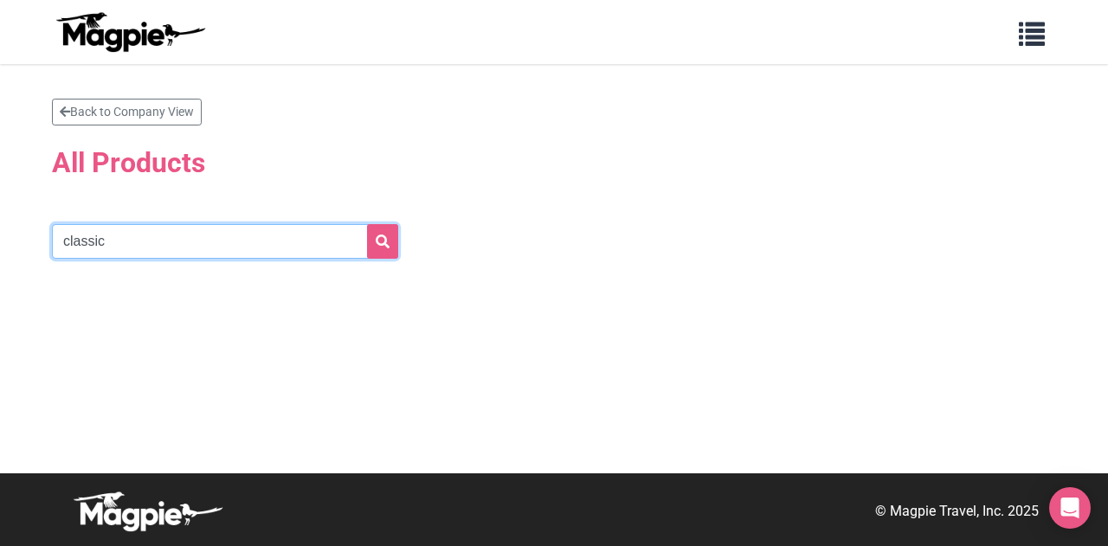
drag, startPoint x: 143, startPoint y: 240, endPoint x: 22, endPoint y: 219, distance: 122.1
click at [18, 219] on section "Back to Company View All Products classic" at bounding box center [554, 268] width 1108 height 409
type input "r"
type input "[DEMOGRAPHIC_DATA]"
click at [367, 224] on button "submit" at bounding box center [382, 241] width 31 height 35
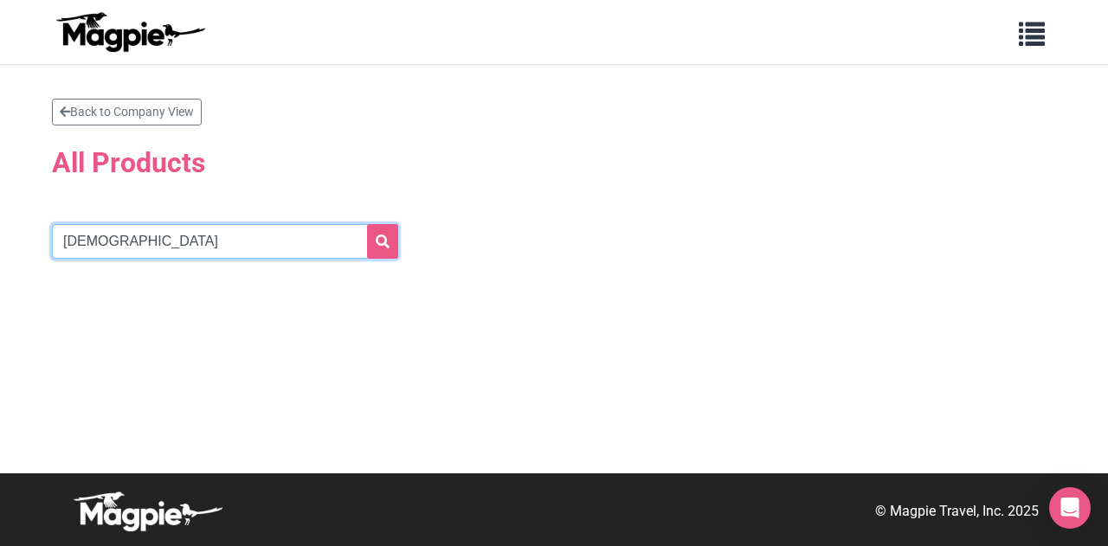
drag, startPoint x: 290, startPoint y: 230, endPoint x: 0, endPoint y: 112, distance: 312.9
click at [5, 223] on section "Back to Company View All Products [DEMOGRAPHIC_DATA]" at bounding box center [554, 268] width 1108 height 409
type input "borough"
click at [367, 224] on button "submit" at bounding box center [382, 241] width 31 height 35
drag, startPoint x: 151, startPoint y: 235, endPoint x: 0, endPoint y: 215, distance: 151.9
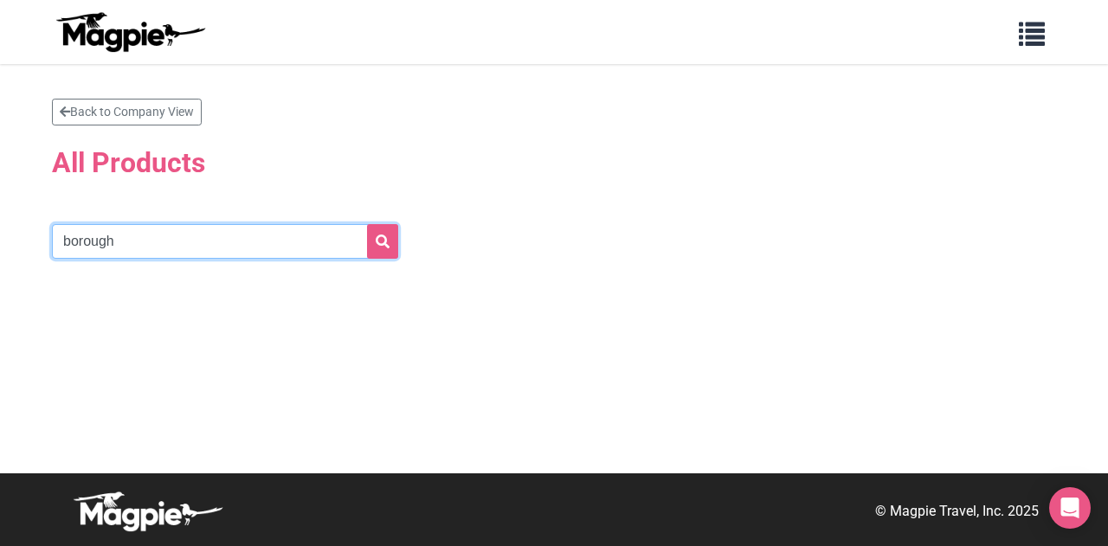
click at [0, 231] on section "Back to Company View All Products borough" at bounding box center [554, 268] width 1108 height 409
type input "gin"
click at [367, 224] on button "submit" at bounding box center [382, 241] width 31 height 35
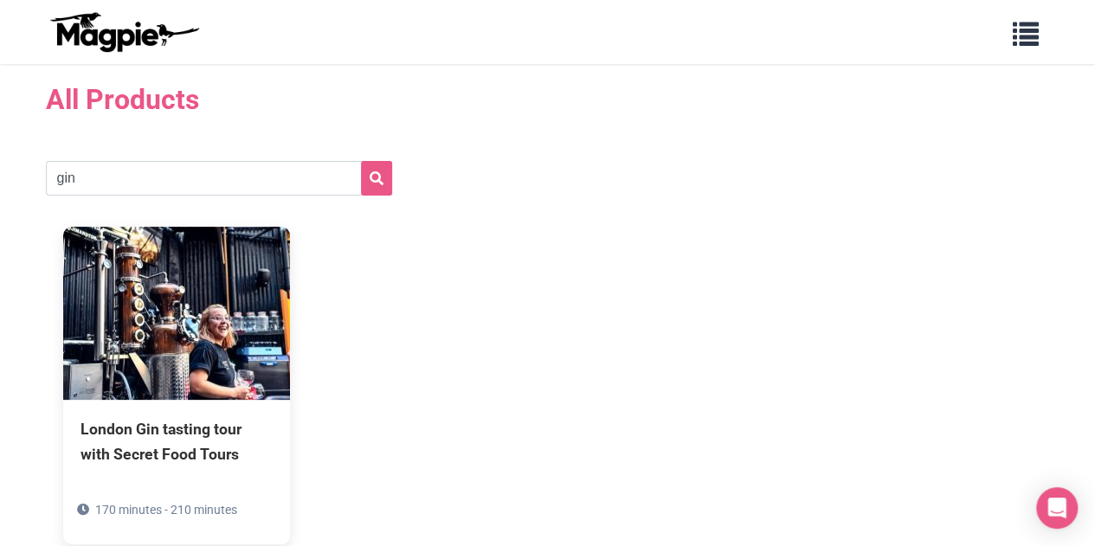
scroll to position [173, 0]
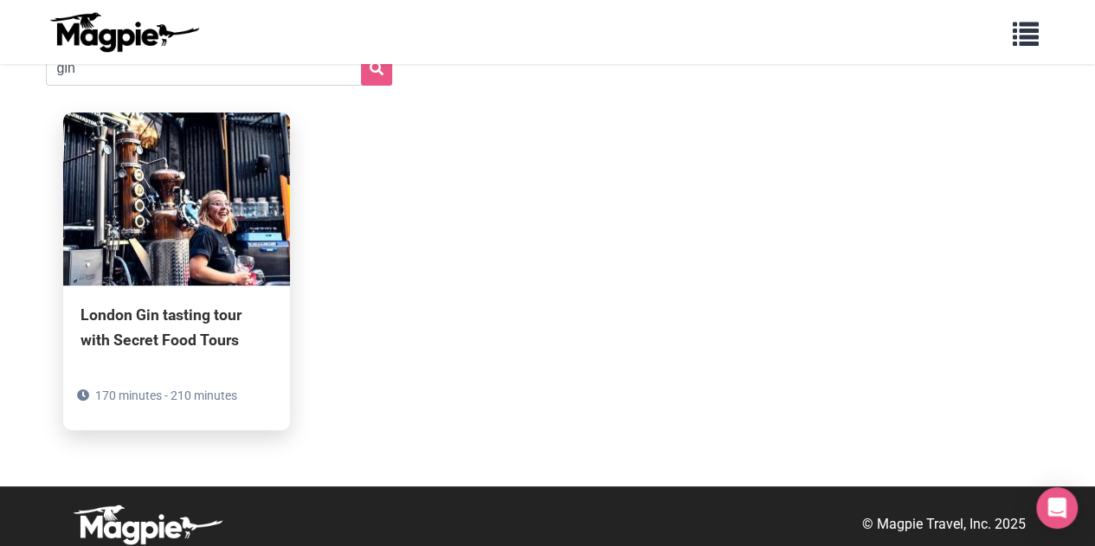
click at [119, 344] on div "London Gin tasting tour with Secret Food Tours" at bounding box center [176, 327] width 192 height 48
